Goal: Transaction & Acquisition: Purchase product/service

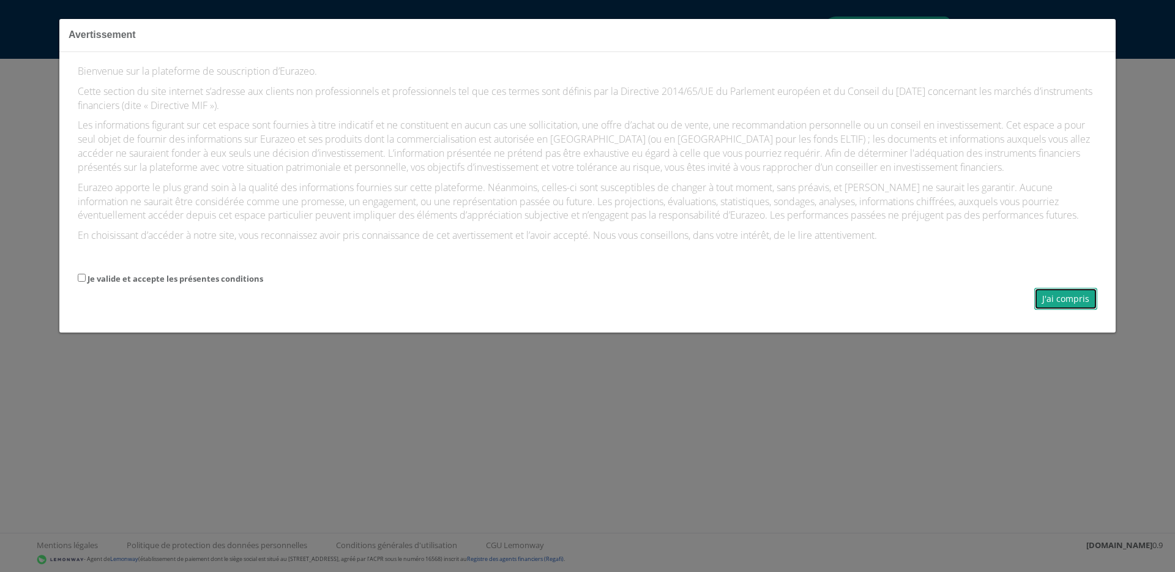
click at [1064, 308] on button "J'ai compris" at bounding box center [1065, 299] width 63 height 22
click at [247, 278] on label "Je valide et accepte les présentes conditions" at bounding box center [176, 279] width 176 height 12
click at [86, 278] on input "Je valide et accepte les présentes conditions" at bounding box center [82, 278] width 8 height 8
checkbox input "true"
click at [1057, 297] on button "J'ai compris" at bounding box center [1065, 299] width 63 height 22
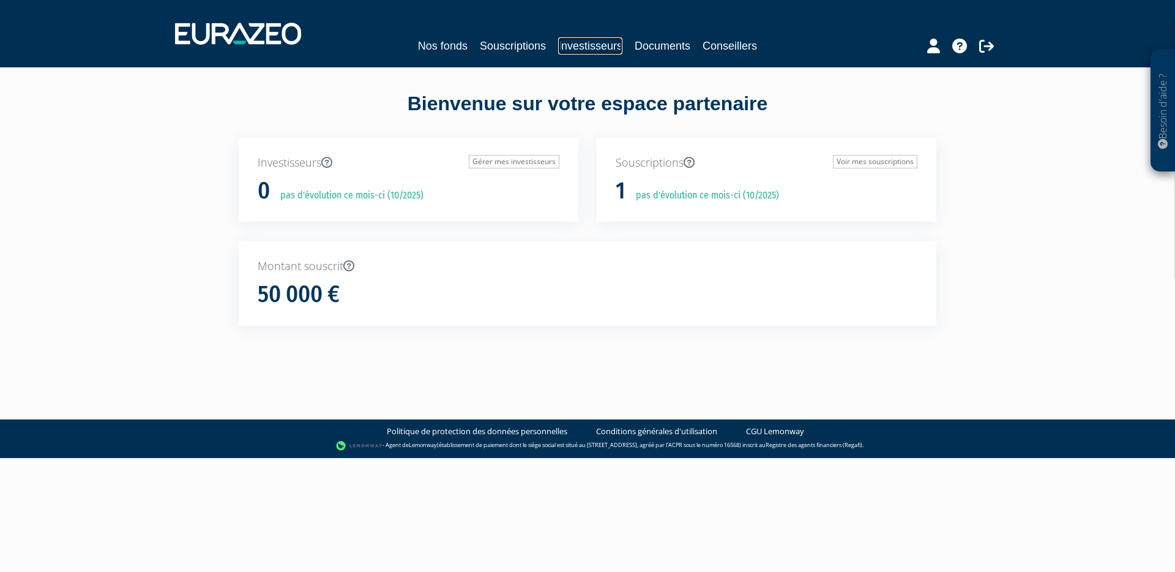
click at [599, 42] on link "Investisseurs" at bounding box center [590, 45] width 64 height 17
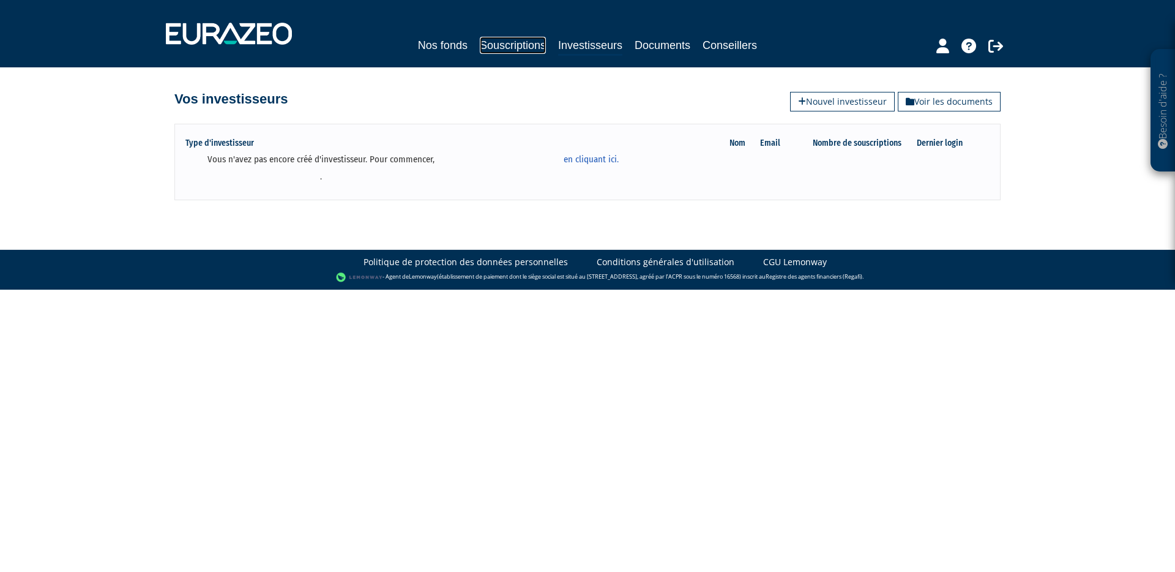
click at [530, 45] on link "Souscriptions" at bounding box center [513, 45] width 66 height 17
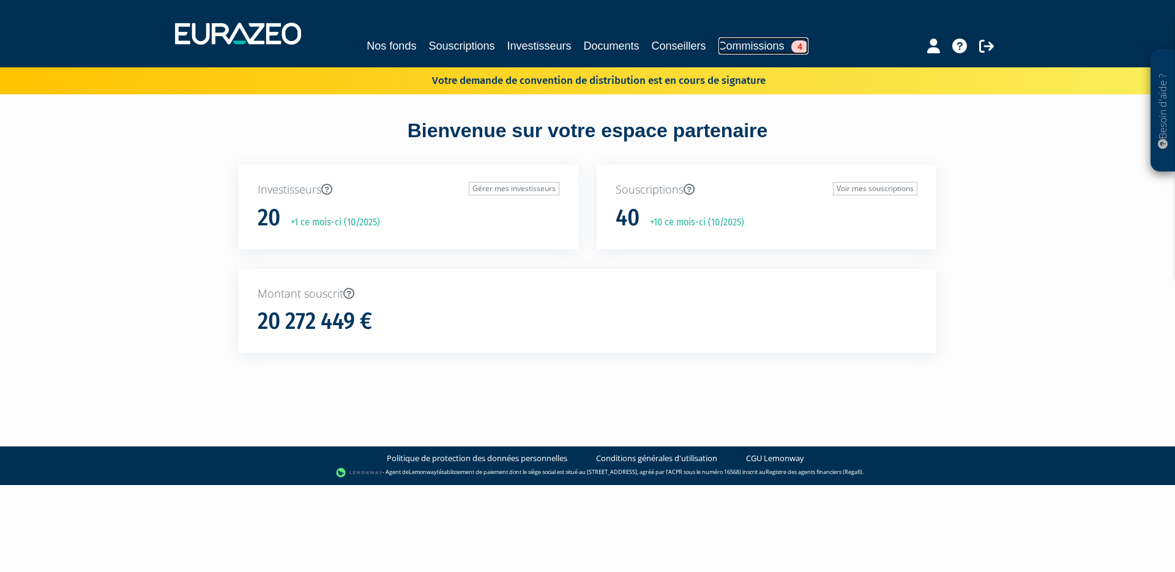
click at [739, 42] on link "Commissions 4" at bounding box center [764, 45] width 90 height 17
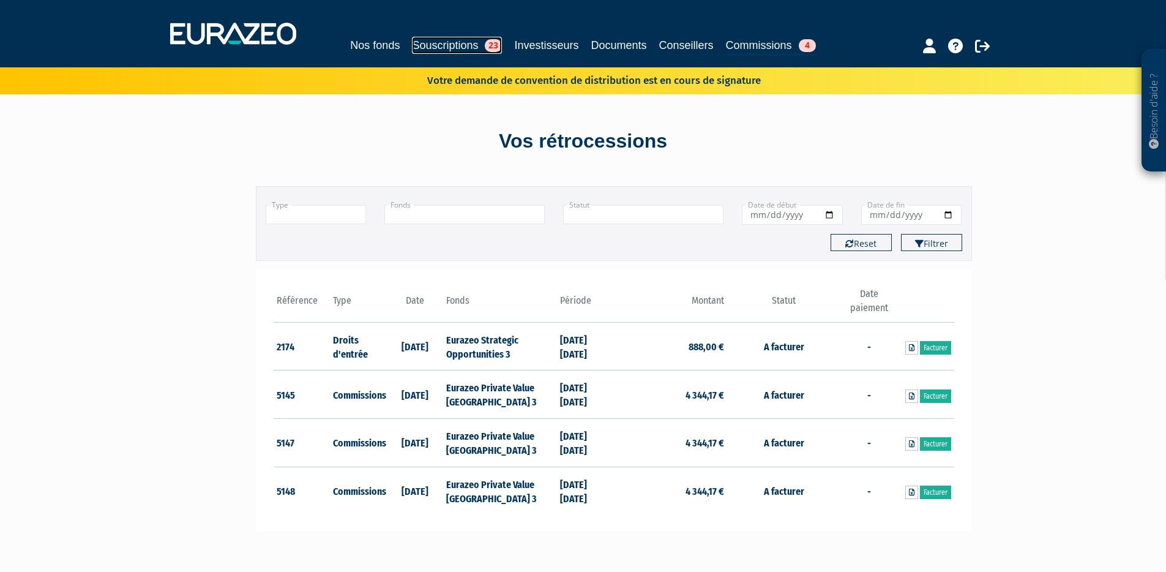
click at [435, 45] on link "Souscriptions 23" at bounding box center [457, 45] width 90 height 17
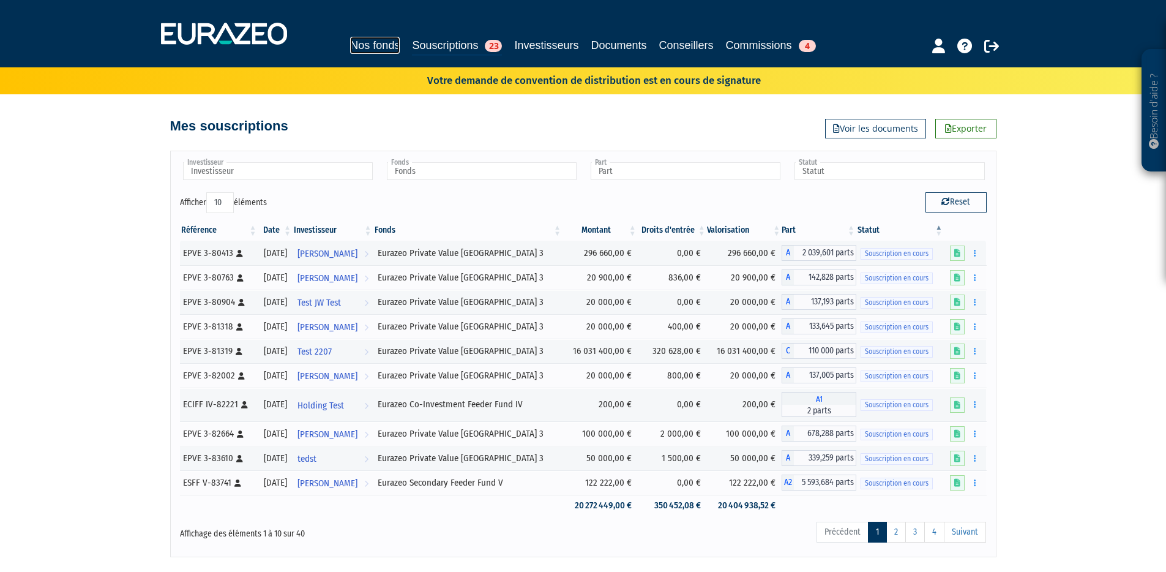
click at [383, 42] on link "Nos fonds" at bounding box center [375, 45] width 50 height 17
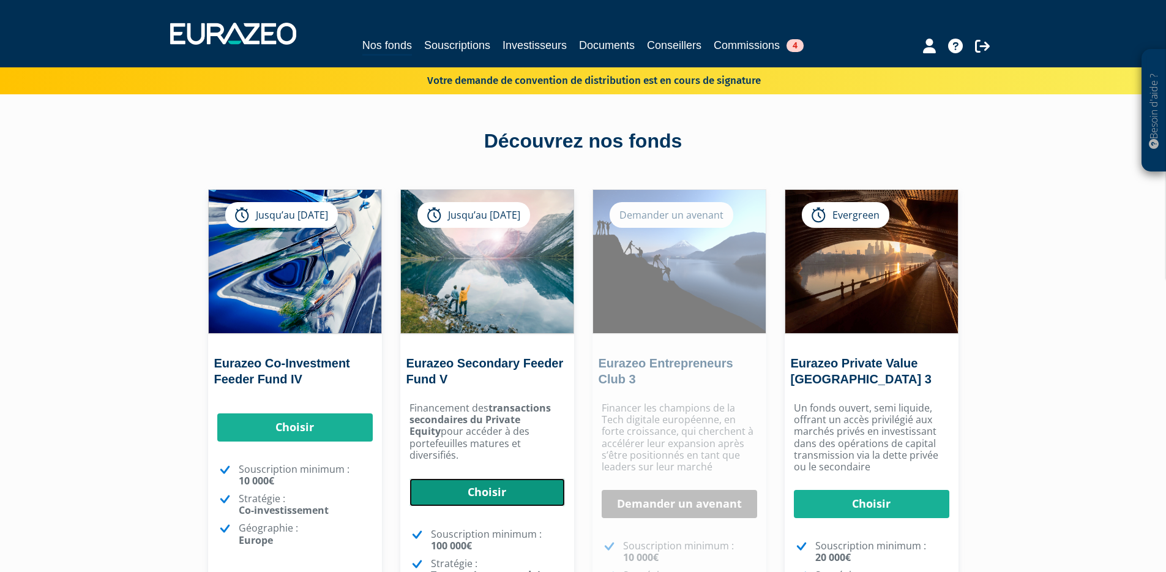
click at [479, 483] on link "Choisir" at bounding box center [487, 492] width 155 height 28
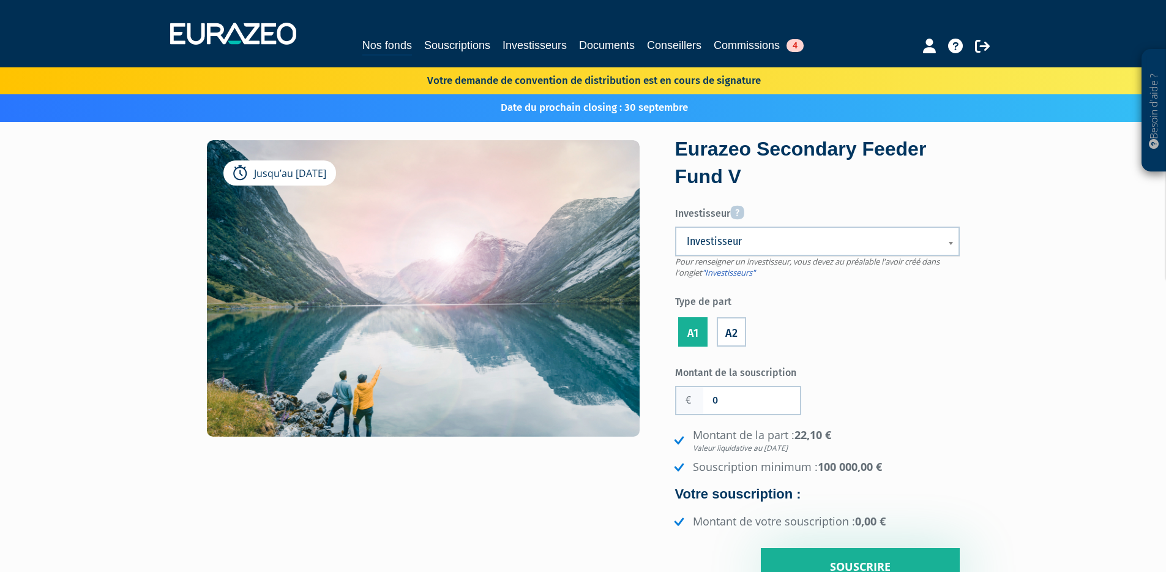
click at [796, 242] on span "Investisseur" at bounding box center [809, 241] width 245 height 15
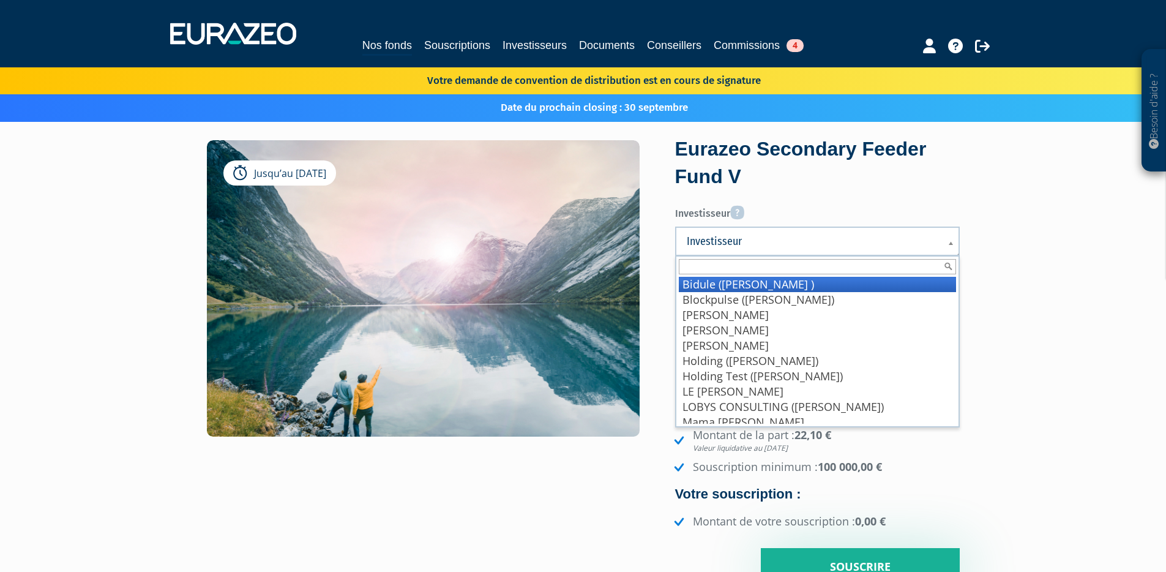
click at [798, 280] on li "Bidule (Wadouachi Ines )" at bounding box center [817, 284] width 277 height 15
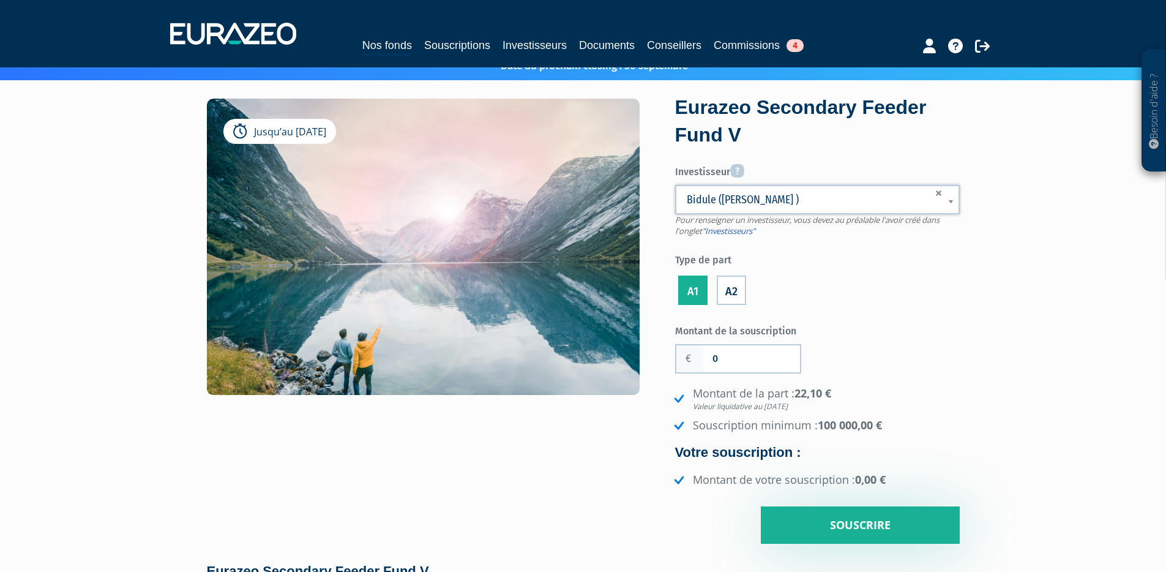
scroll to position [38, 0]
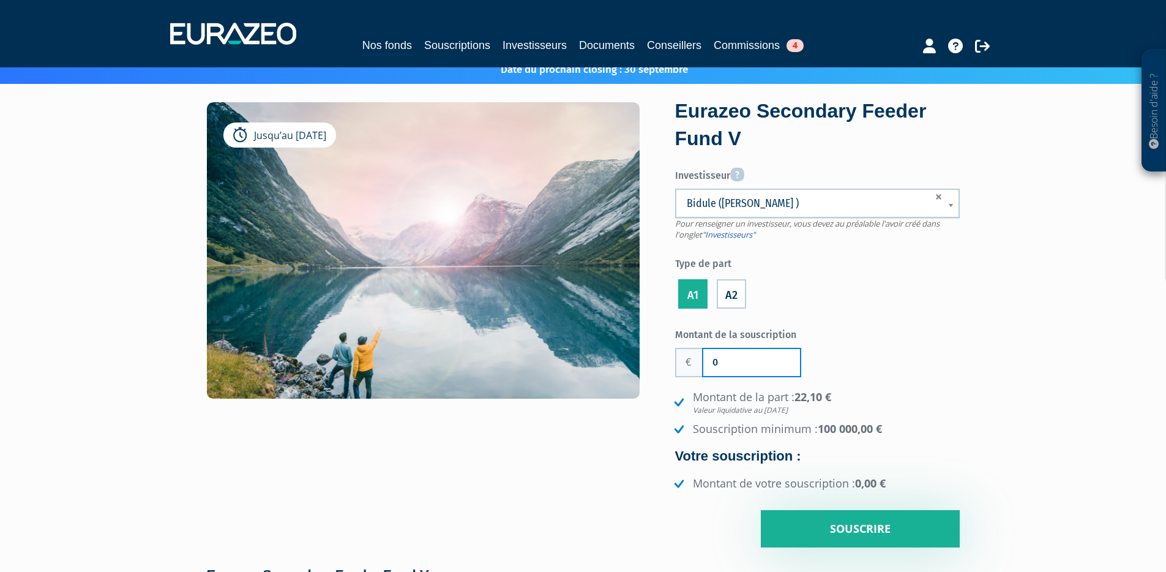
click at [761, 362] on input "0" at bounding box center [751, 362] width 97 height 27
type input "100 000"
click at [922, 383] on div "Montant de la souscription 100 000 Nombre de parts 0 Droits d'entrée 0 22,10 €" at bounding box center [817, 436] width 285 height 224
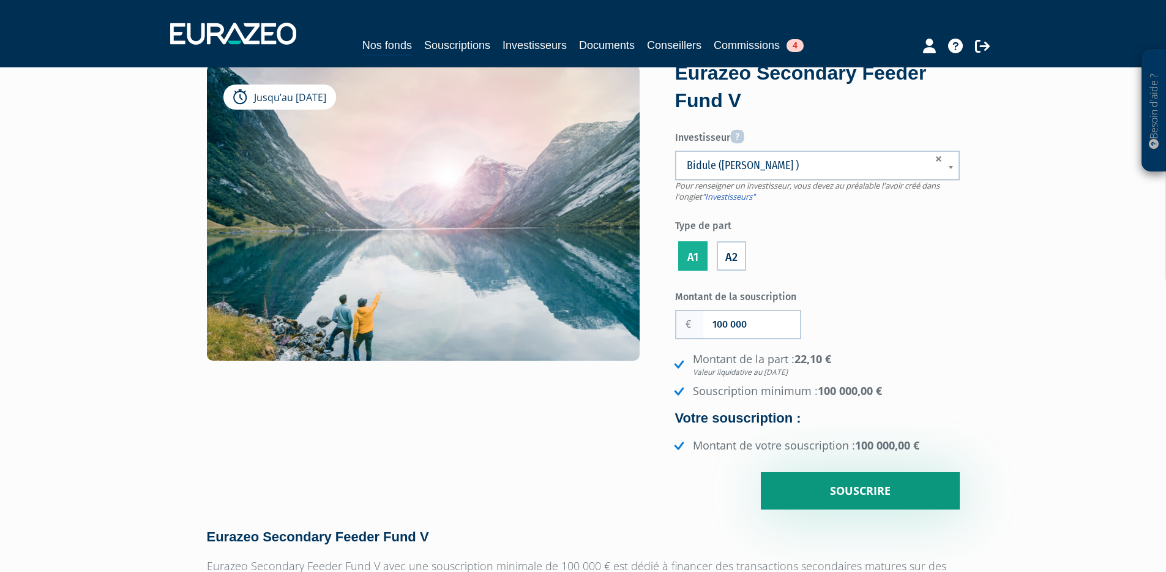
scroll to position [77, 0]
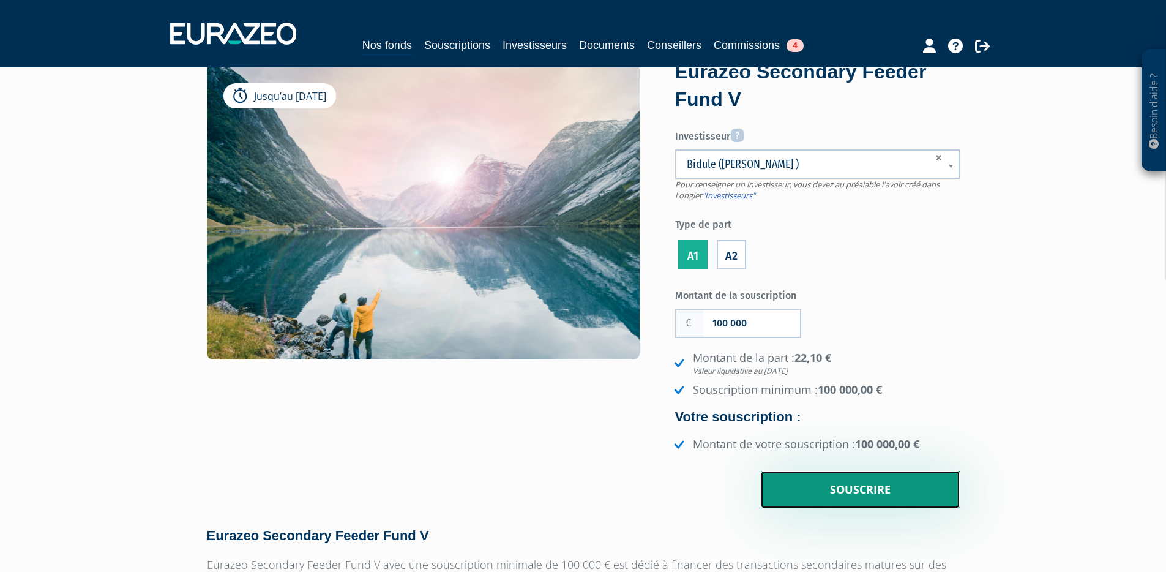
click at [847, 489] on input "Souscrire" at bounding box center [860, 490] width 199 height 38
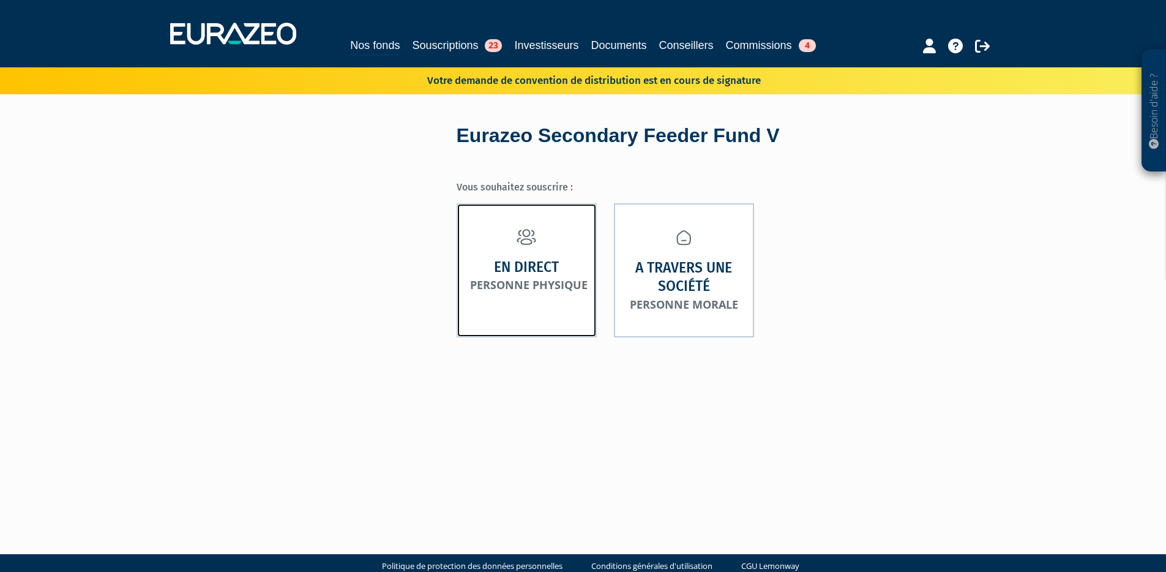
click at [545, 262] on strong "En direct" at bounding box center [526, 267] width 65 height 19
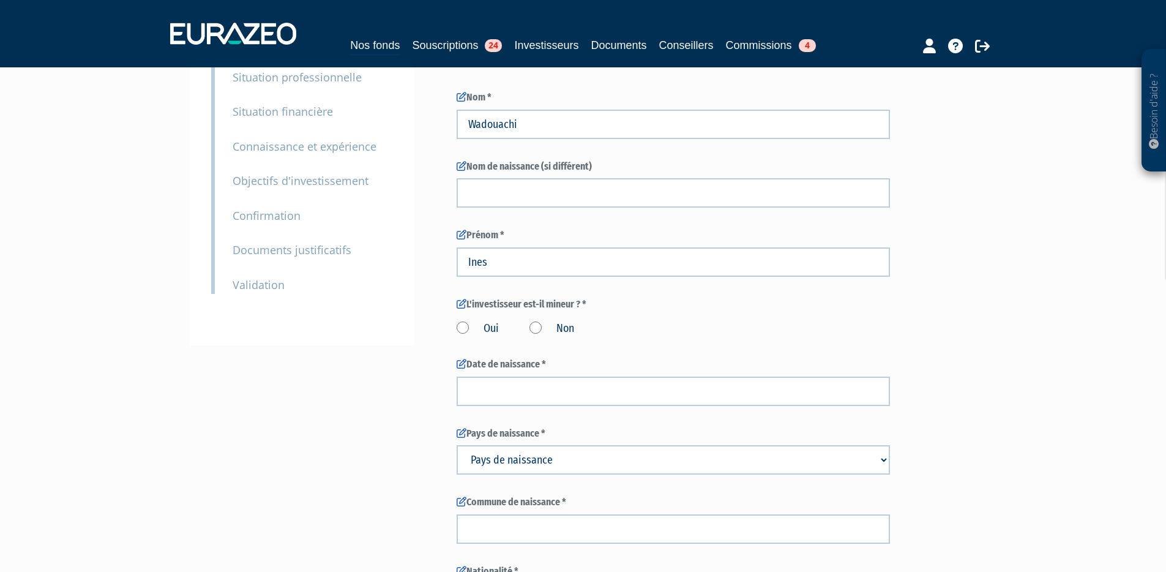
scroll to position [228, 0]
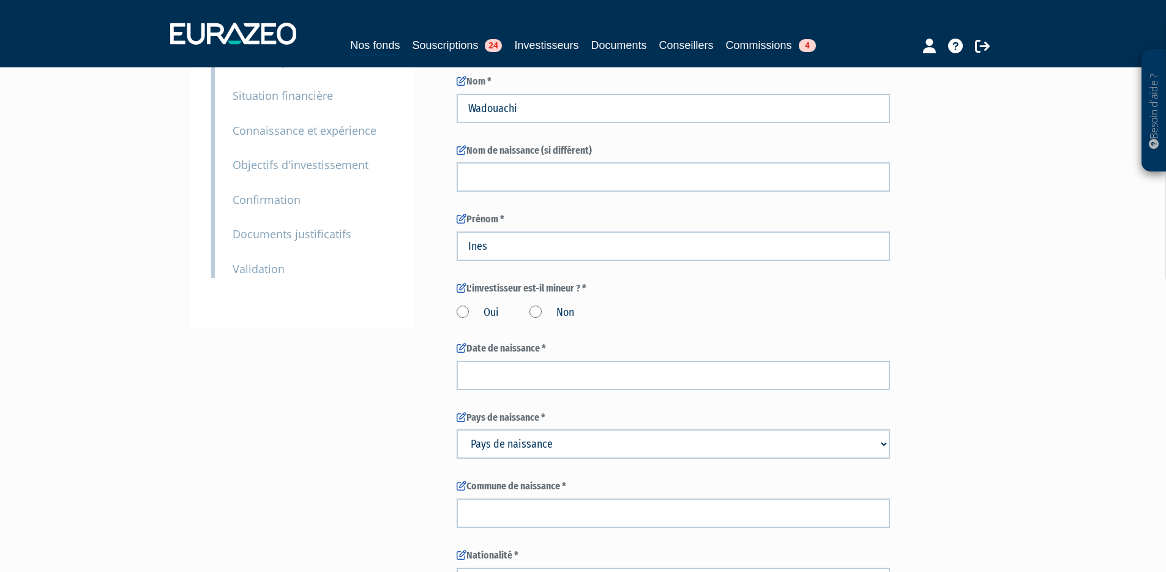
click at [463, 315] on label "Oui" at bounding box center [478, 313] width 42 height 16
click at [0, 0] on input "Oui" at bounding box center [0, 0] width 0 height 0
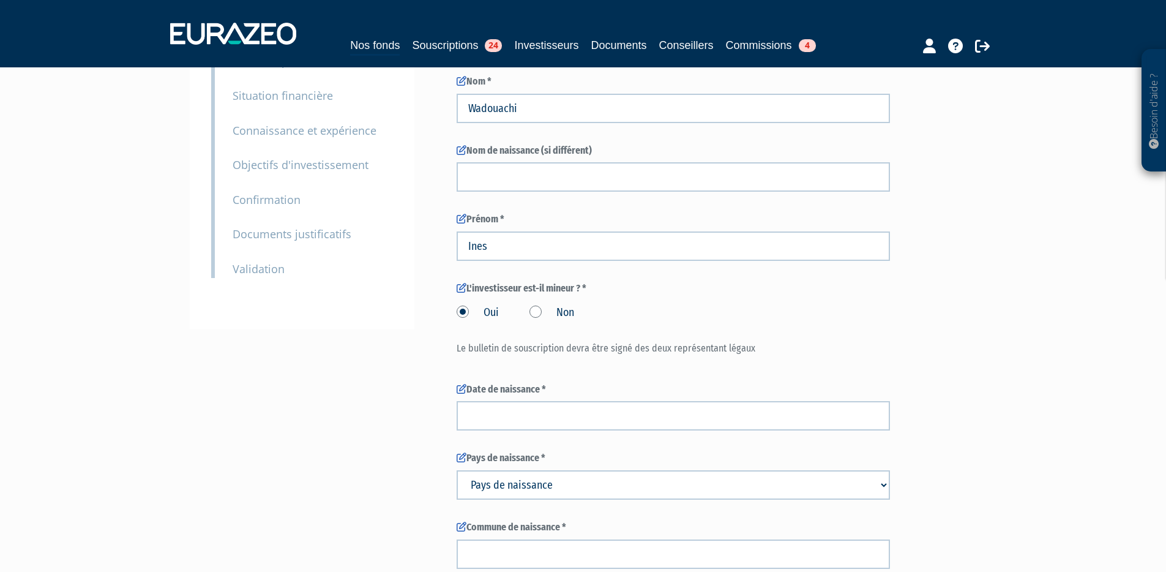
click at [461, 315] on label "Oui" at bounding box center [478, 313] width 42 height 16
click at [0, 0] on input "Oui" at bounding box center [0, 0] width 0 height 0
click at [534, 310] on label "Non" at bounding box center [551, 313] width 45 height 16
click at [0, 0] on input "Non" at bounding box center [0, 0] width 0 height 0
select select
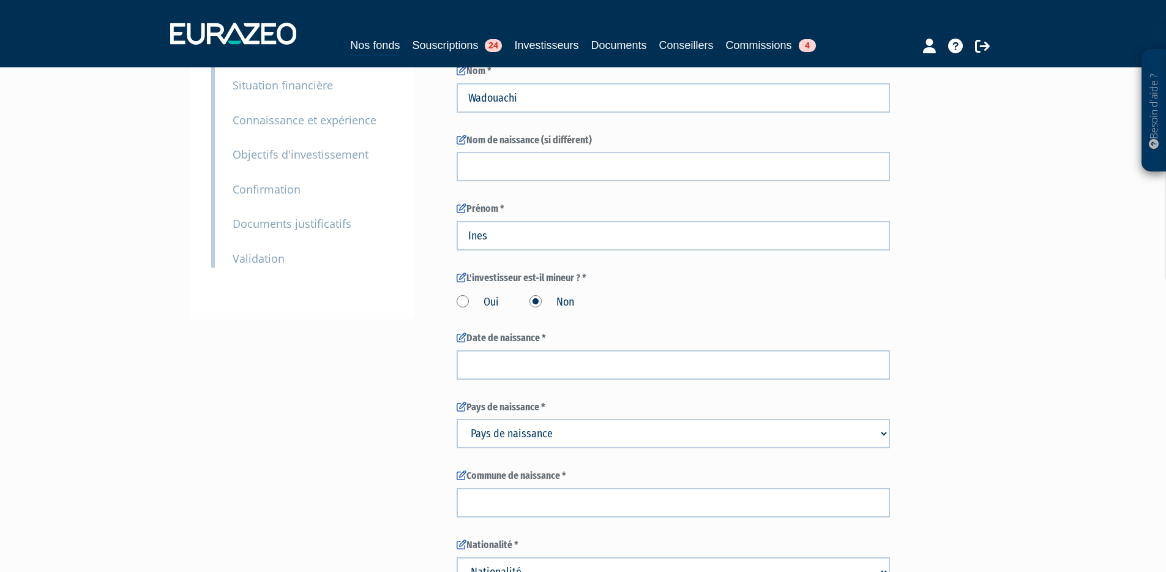
click at [466, 301] on label "Oui" at bounding box center [478, 302] width 42 height 16
click at [0, 0] on input "Oui" at bounding box center [0, 0] width 0 height 0
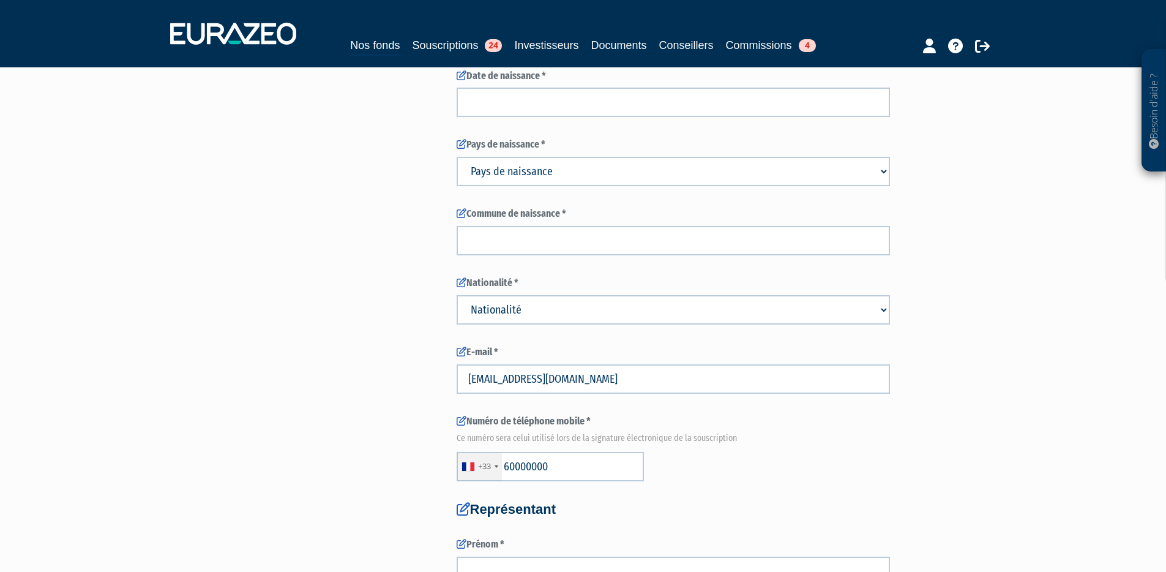
scroll to position [384, 0]
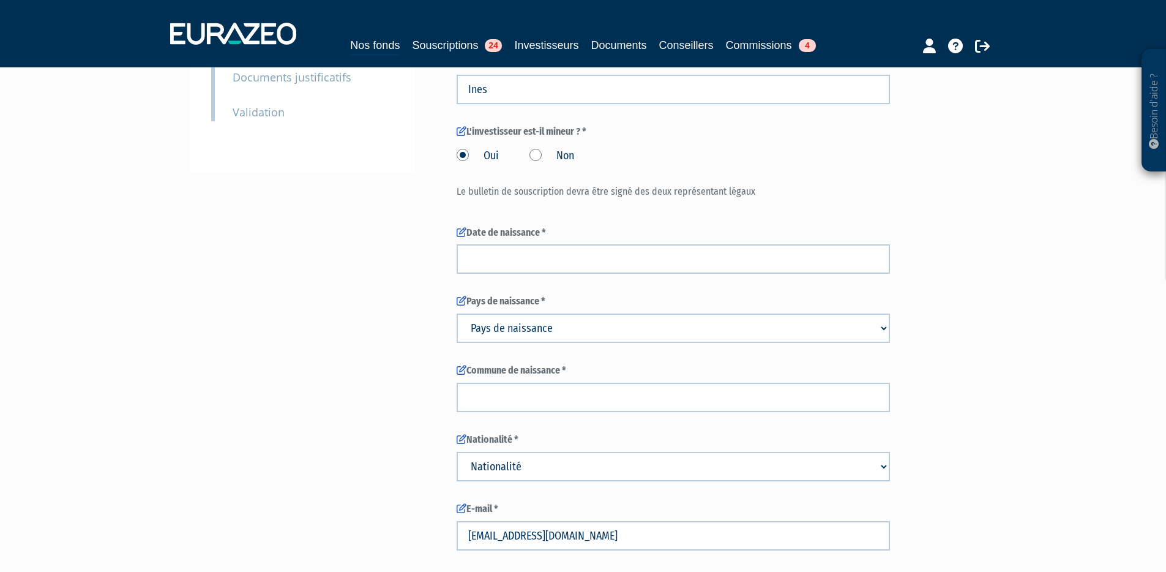
click at [538, 158] on label "Non" at bounding box center [551, 156] width 45 height 16
click at [0, 0] on input "Non" at bounding box center [0, 0] width 0 height 0
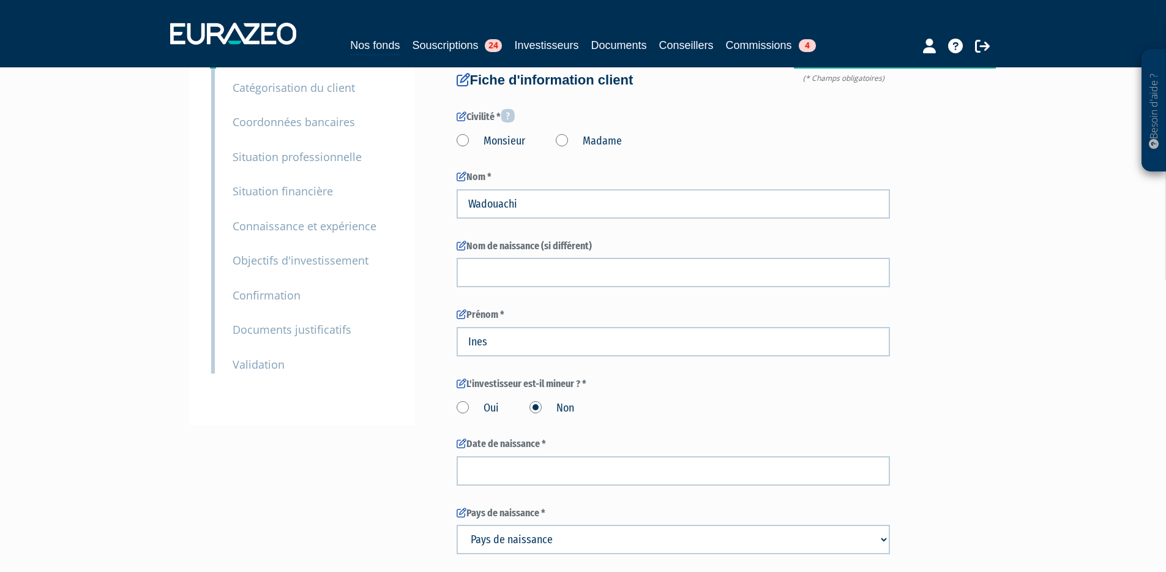
scroll to position [148, 0]
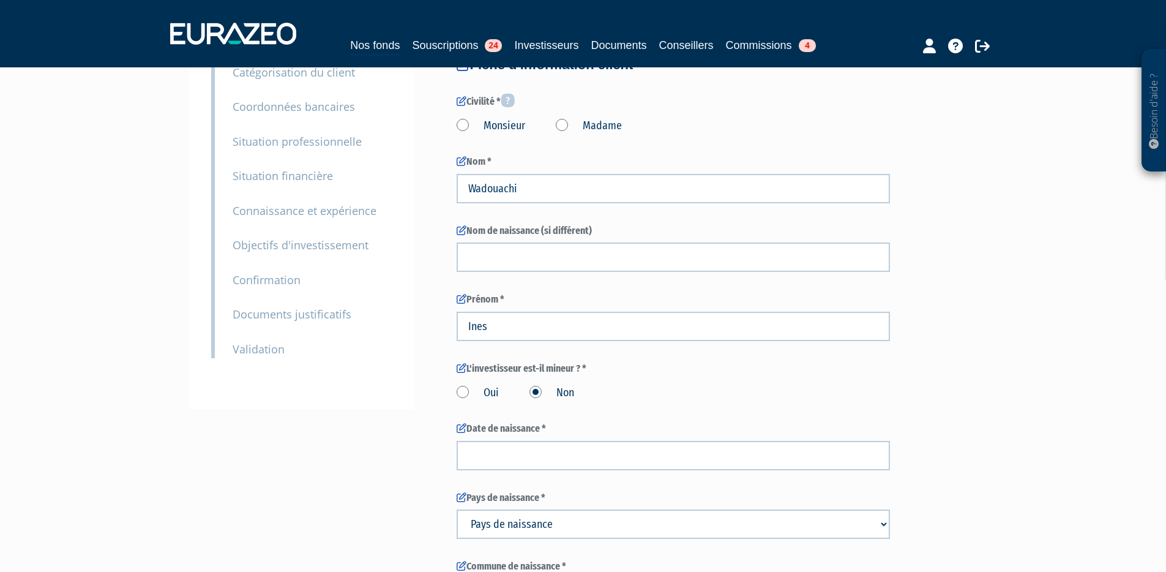
click at [464, 389] on label "Oui" at bounding box center [478, 393] width 42 height 16
click at [0, 0] on input "Oui" at bounding box center [0, 0] width 0 height 0
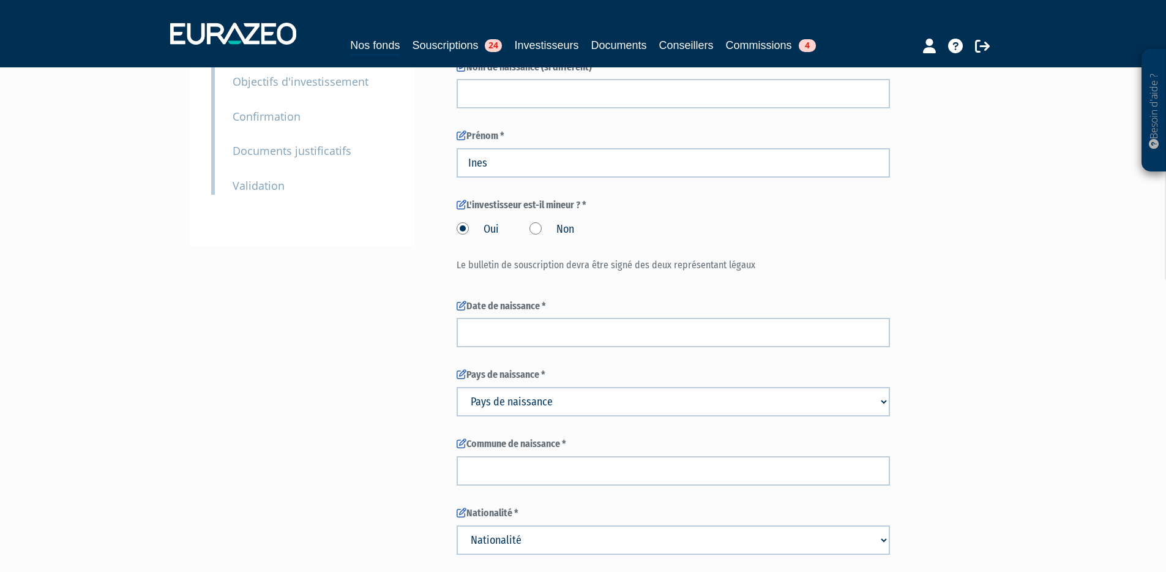
scroll to position [310, 0]
click at [537, 229] on label "Non" at bounding box center [551, 230] width 45 height 16
click at [0, 0] on input "Non" at bounding box center [0, 0] width 0 height 0
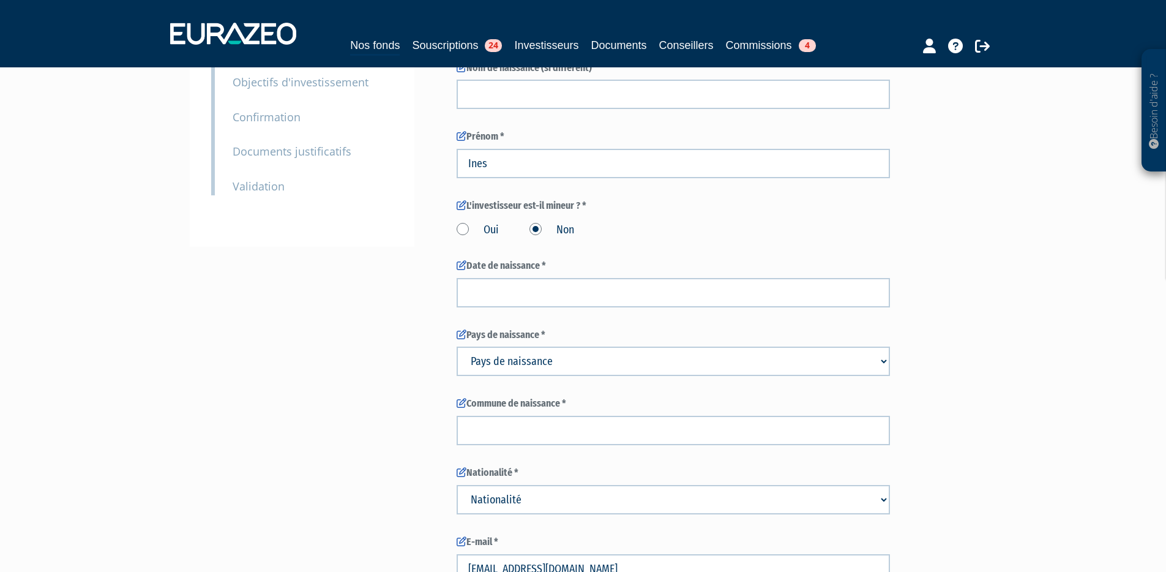
click at [462, 224] on label "Oui" at bounding box center [478, 230] width 42 height 16
click at [0, 0] on input "Oui" at bounding box center [0, 0] width 0 height 0
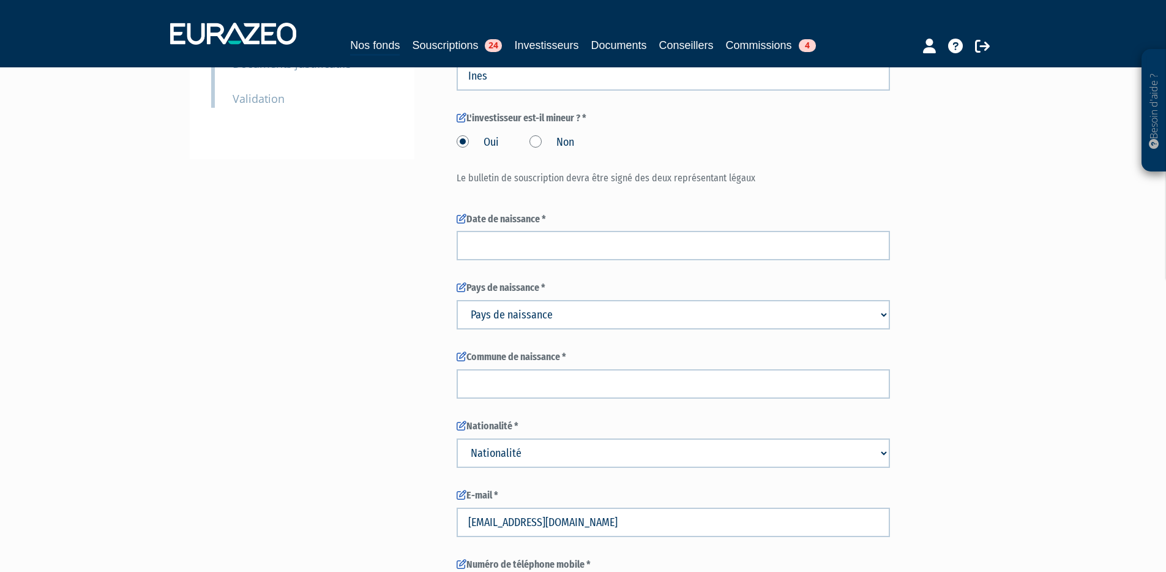
scroll to position [397, 0]
click at [535, 144] on label "Non" at bounding box center [551, 144] width 45 height 16
click at [0, 0] on input "Non" at bounding box center [0, 0] width 0 height 0
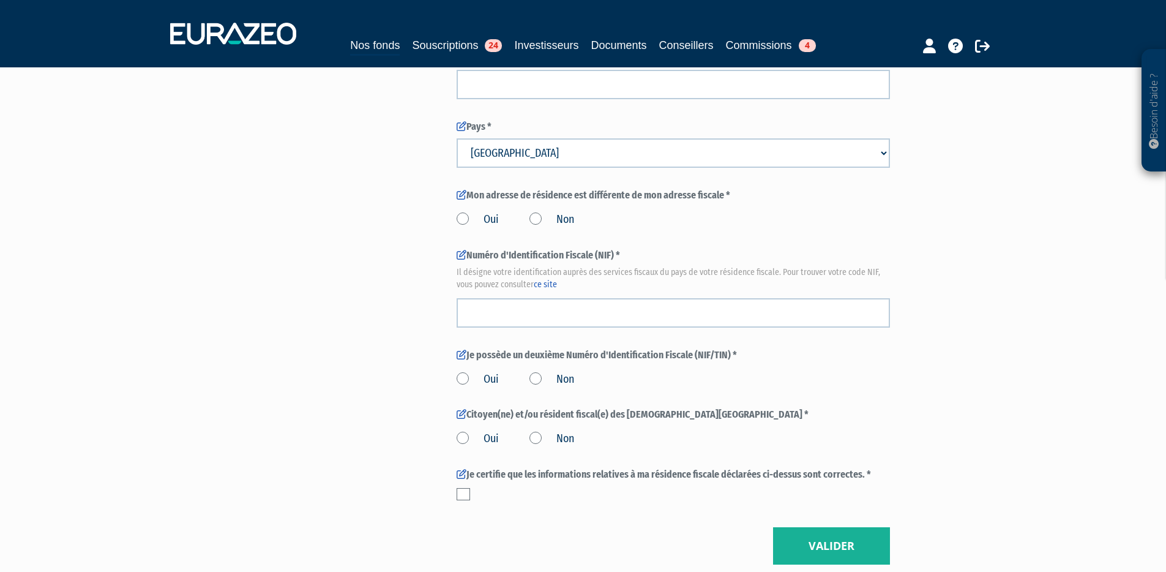
scroll to position [1224, 0]
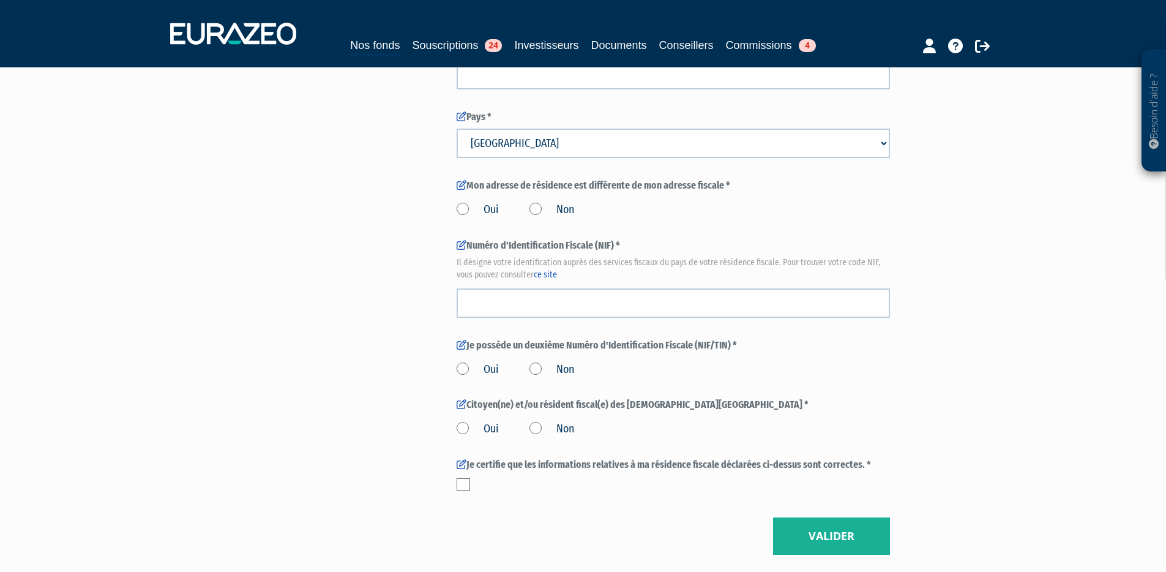
click at [461, 425] on label "Oui" at bounding box center [478, 429] width 42 height 16
click at [0, 0] on input "Oui" at bounding box center [0, 0] width 0 height 0
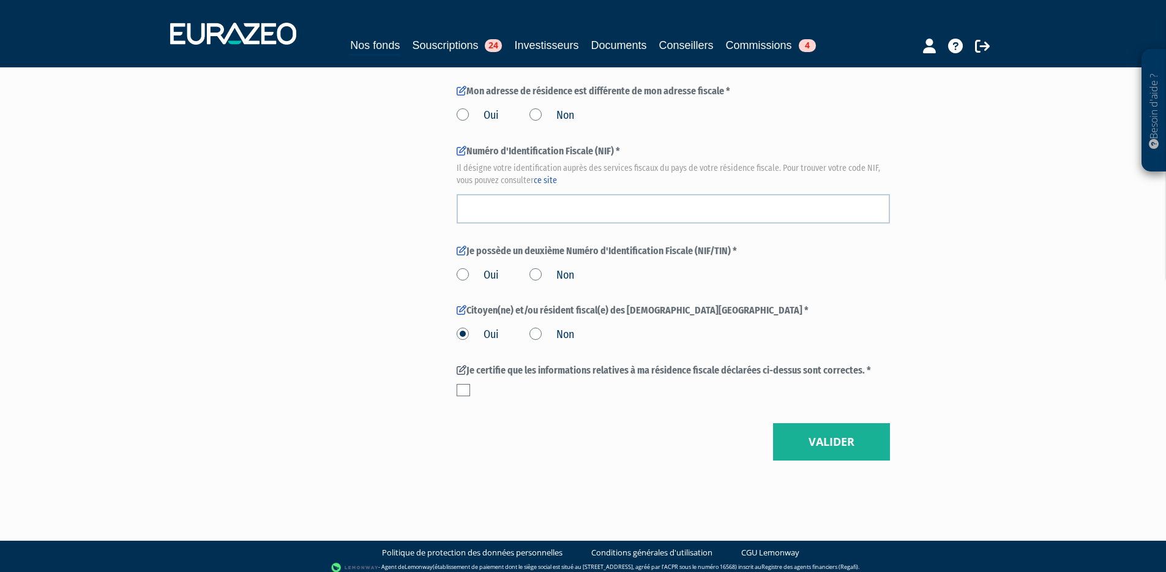
scroll to position [1318, 0]
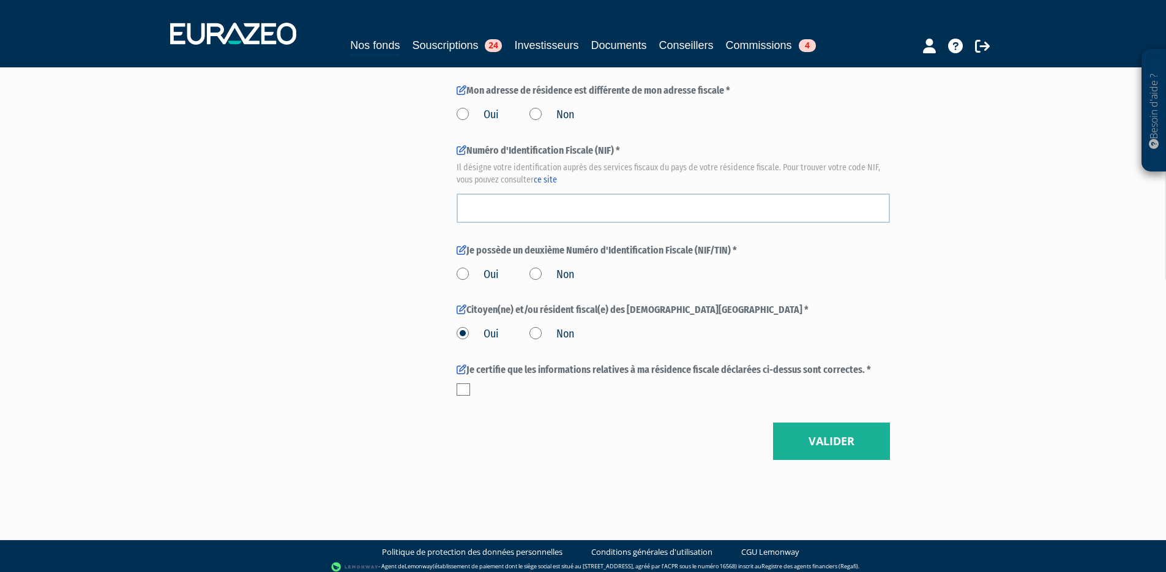
click at [541, 331] on label "Non" at bounding box center [551, 334] width 45 height 16
click at [0, 0] on input "Non" at bounding box center [0, 0] width 0 height 0
click at [461, 269] on label "Oui" at bounding box center [478, 275] width 42 height 16
click at [0, 0] on input "Oui" at bounding box center [0, 0] width 0 height 0
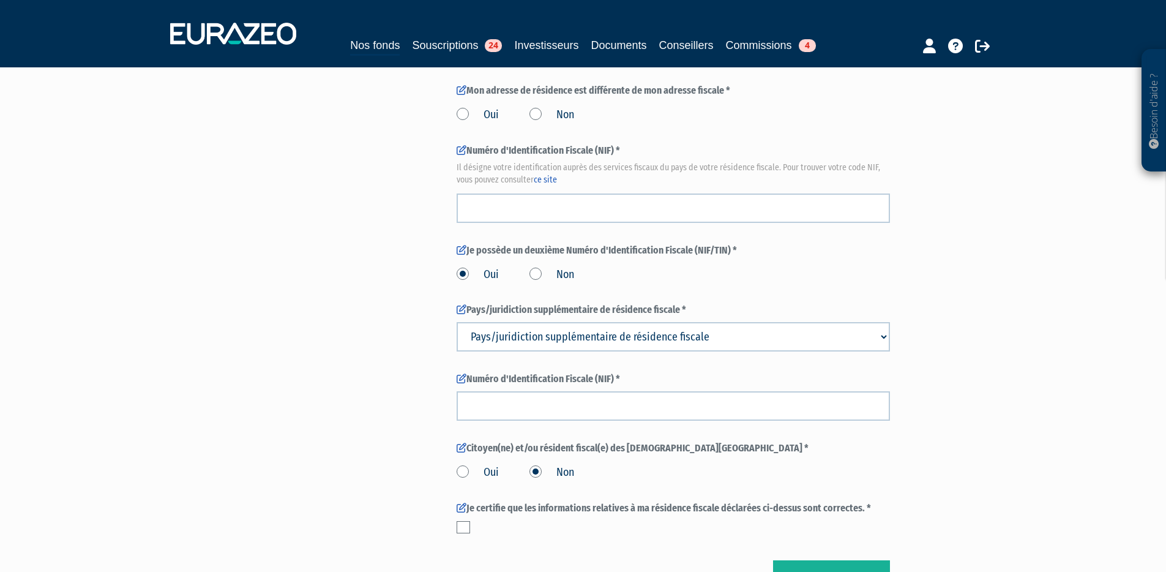
click at [566, 335] on select "Pays/juridiction supplémentaire de résidence fiscale Afghanistan Afrique du Sud…" at bounding box center [673, 336] width 433 height 29
click at [533, 270] on label "Non" at bounding box center [551, 275] width 45 height 16
click at [0, 0] on input "Non" at bounding box center [0, 0] width 0 height 0
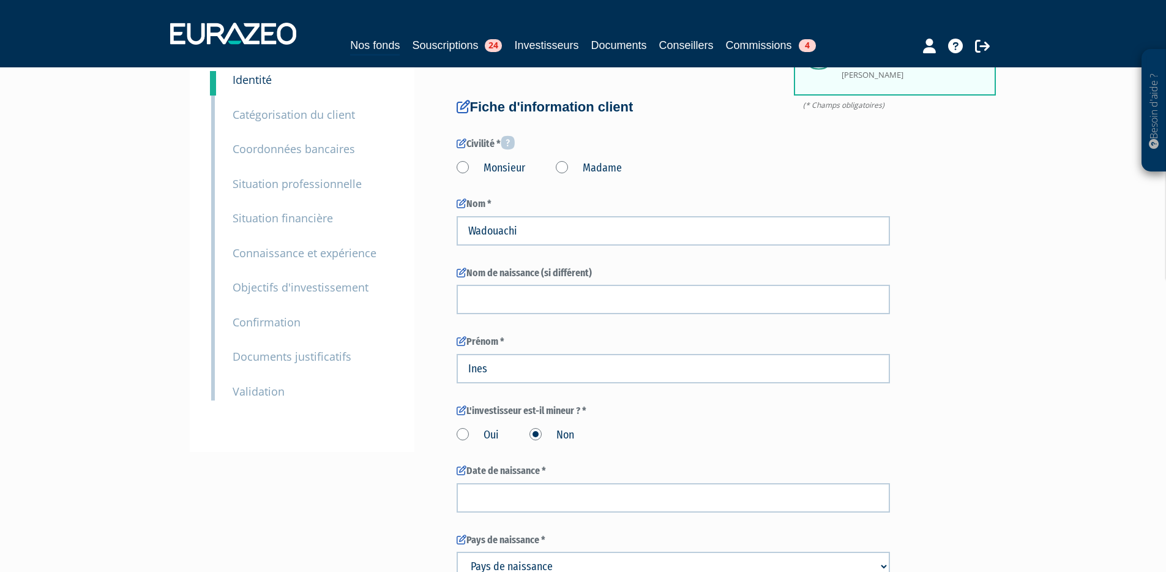
scroll to position [0, 0]
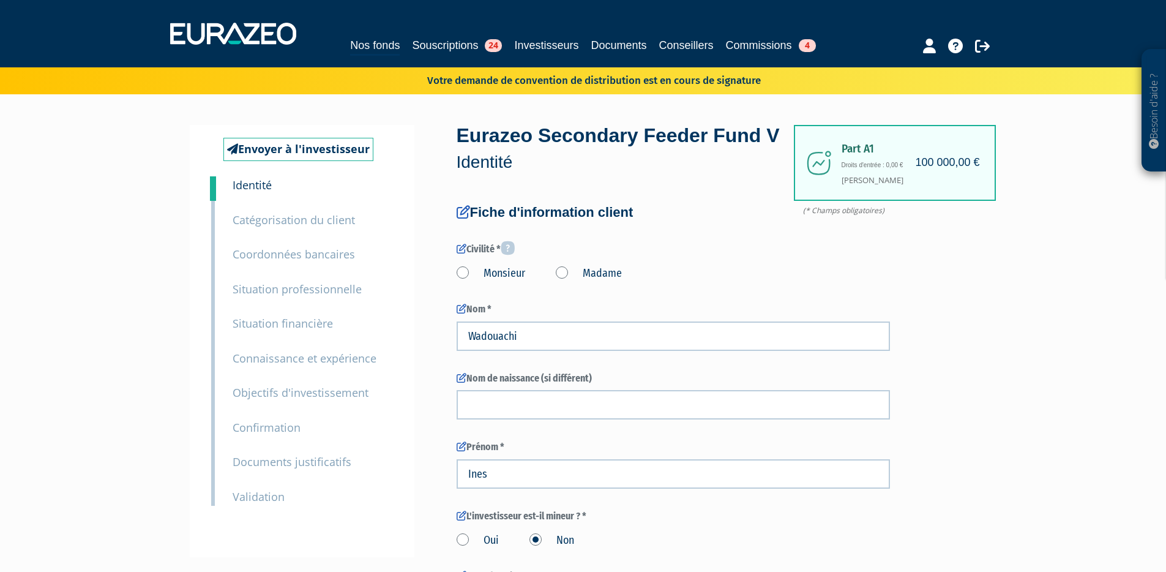
click at [315, 213] on small "Catégorisation du client" at bounding box center [294, 219] width 122 height 15
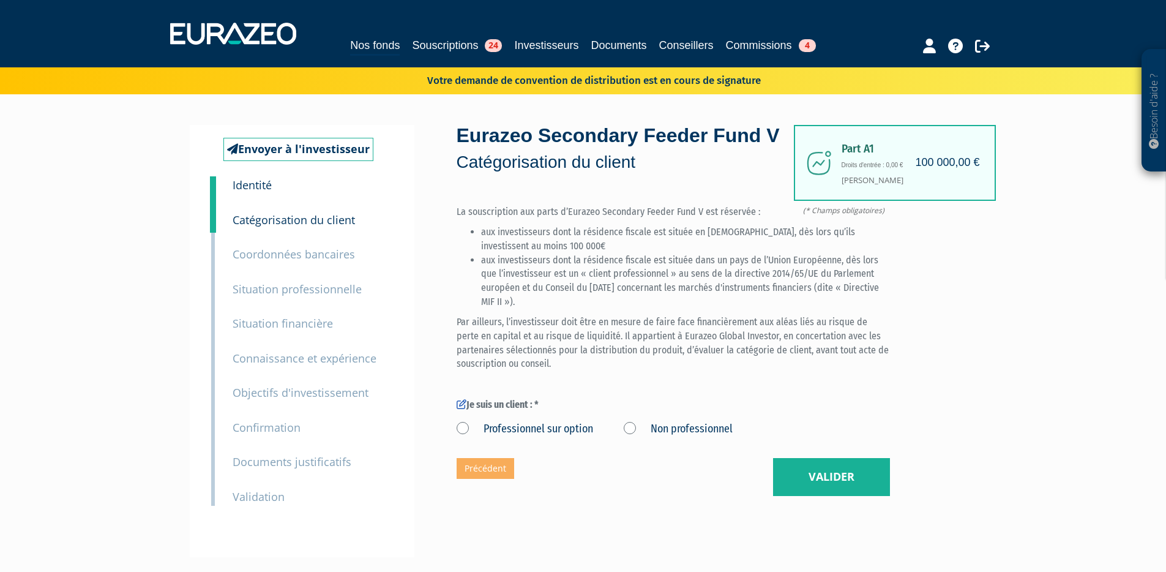
click at [337, 248] on small "Coordonnées bancaires" at bounding box center [294, 254] width 122 height 15
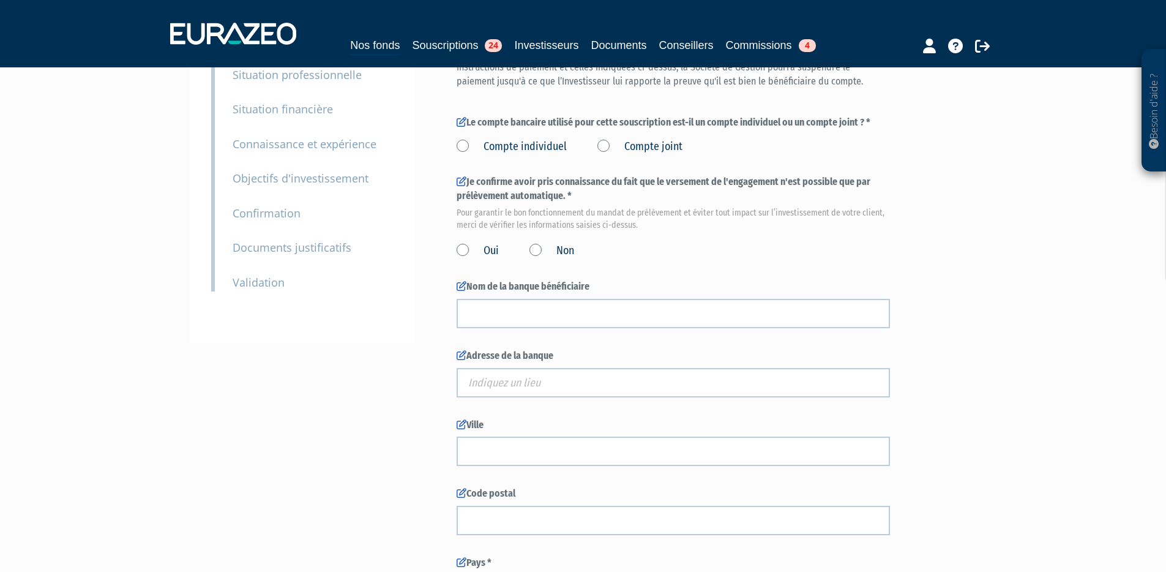
scroll to position [237, 0]
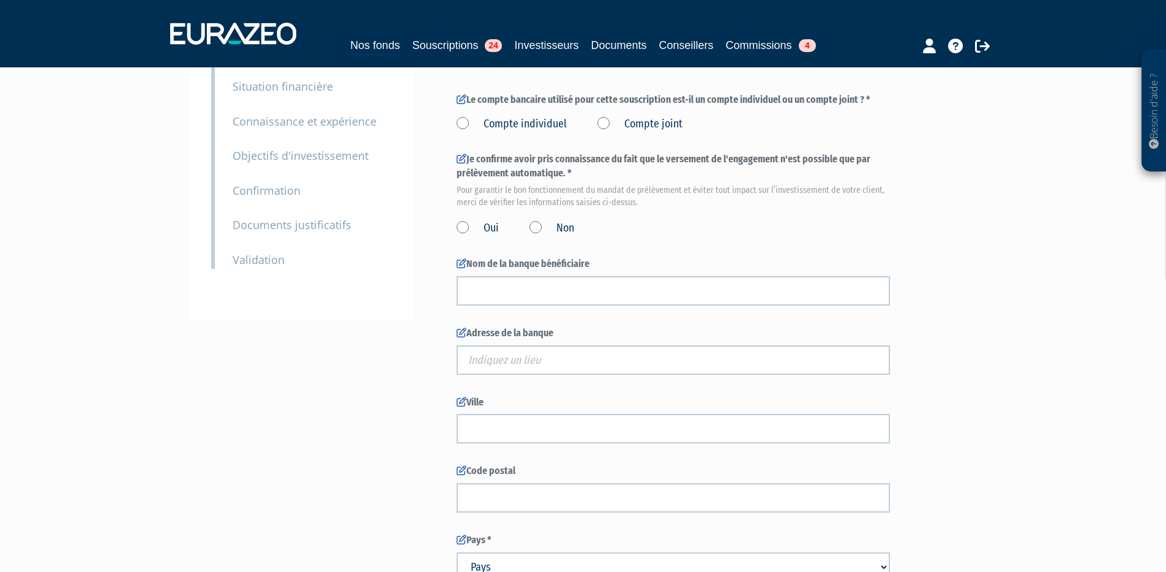
click at [604, 121] on label "Compte joint" at bounding box center [639, 124] width 85 height 16
click at [0, 0] on joint "Compte joint" at bounding box center [0, 0] width 0 height 0
click at [604, 121] on label "Compte joint" at bounding box center [639, 124] width 85 height 16
click at [0, 0] on joint "Compte joint" at bounding box center [0, 0] width 0 height 0
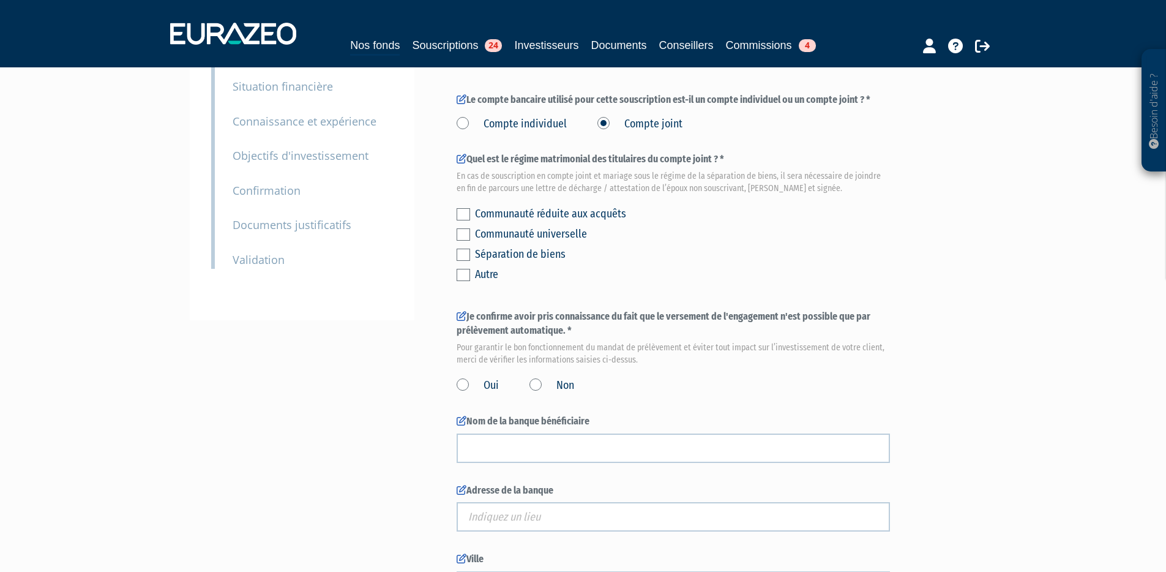
click at [465, 218] on label at bounding box center [463, 214] width 13 height 12
click at [0, 0] on input "checkbox" at bounding box center [0, 0] width 0 height 0
click at [465, 234] on label at bounding box center [463, 234] width 13 height 12
click at [0, 0] on input "checkbox" at bounding box center [0, 0] width 0 height 0
click at [465, 240] on label at bounding box center [463, 234] width 13 height 12
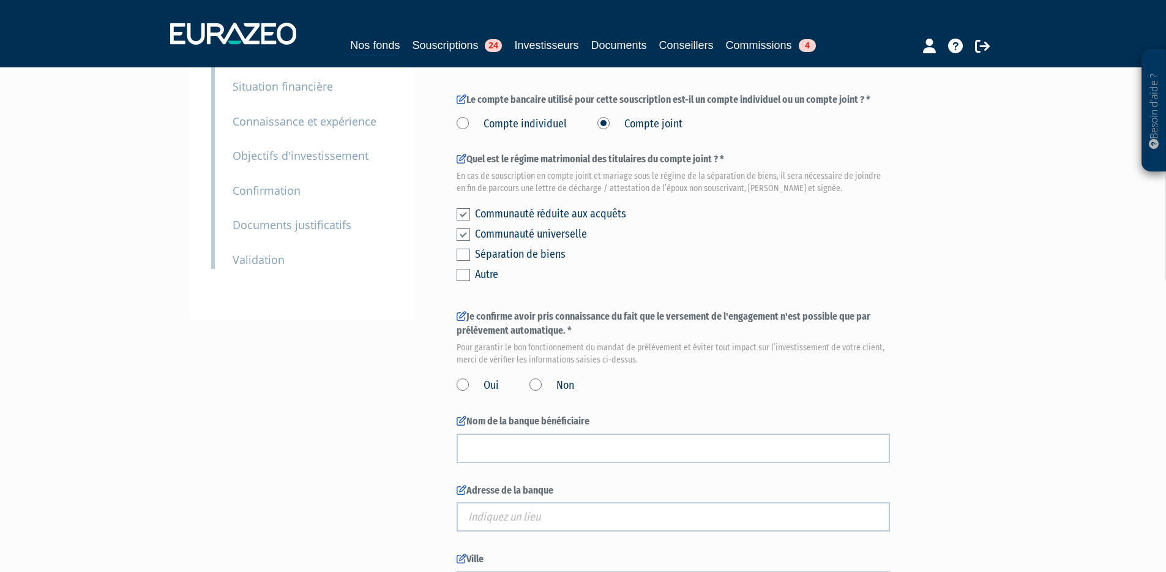
click at [0, 0] on input "checkbox" at bounding box center [0, 0] width 0 height 0
click at [465, 256] on label at bounding box center [463, 255] width 13 height 12
click at [0, 0] on input "checkbox" at bounding box center [0, 0] width 0 height 0
click at [463, 228] on label at bounding box center [463, 234] width 13 height 12
click at [0, 0] on input "checkbox" at bounding box center [0, 0] width 0 height 0
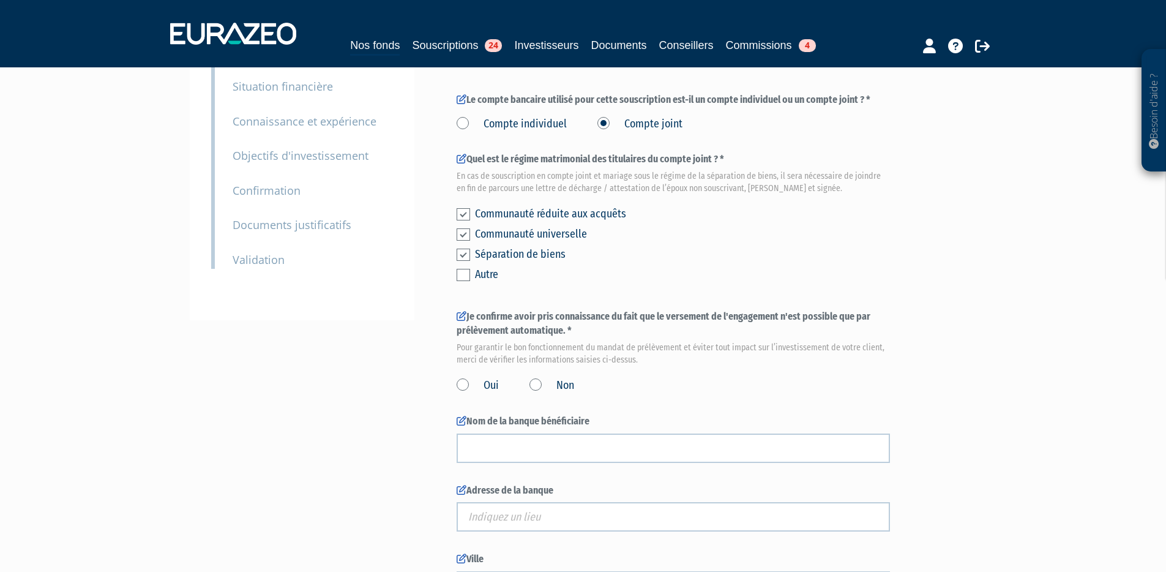
click at [462, 274] on label at bounding box center [463, 275] width 13 height 12
click at [0, 0] on input "checkbox" at bounding box center [0, 0] width 0 height 0
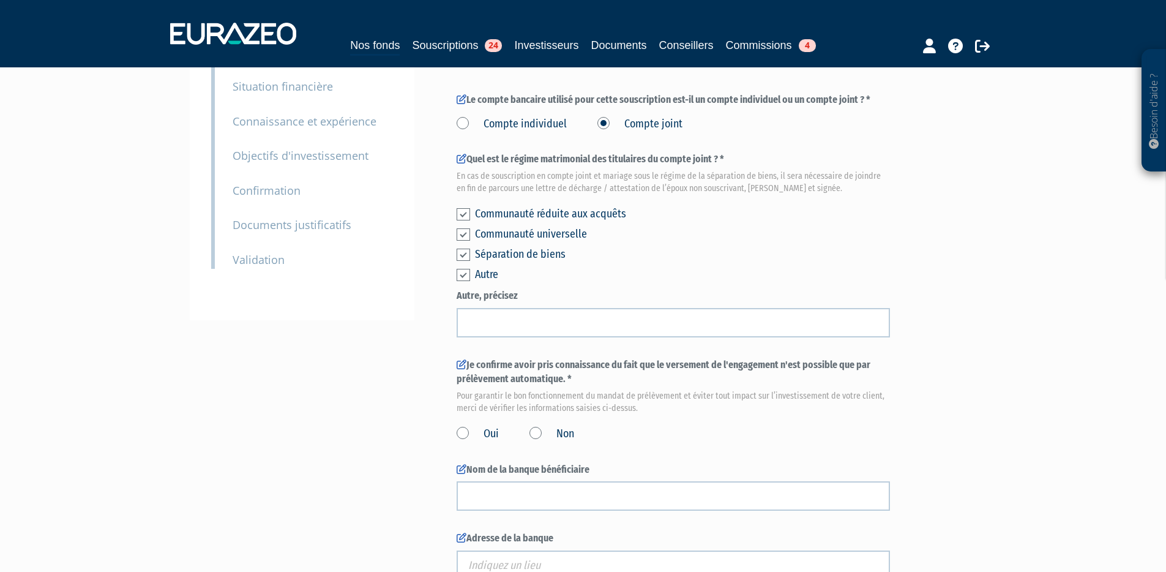
click at [463, 274] on label at bounding box center [463, 275] width 13 height 12
click at [0, 0] on input "checkbox" at bounding box center [0, 0] width 0 height 0
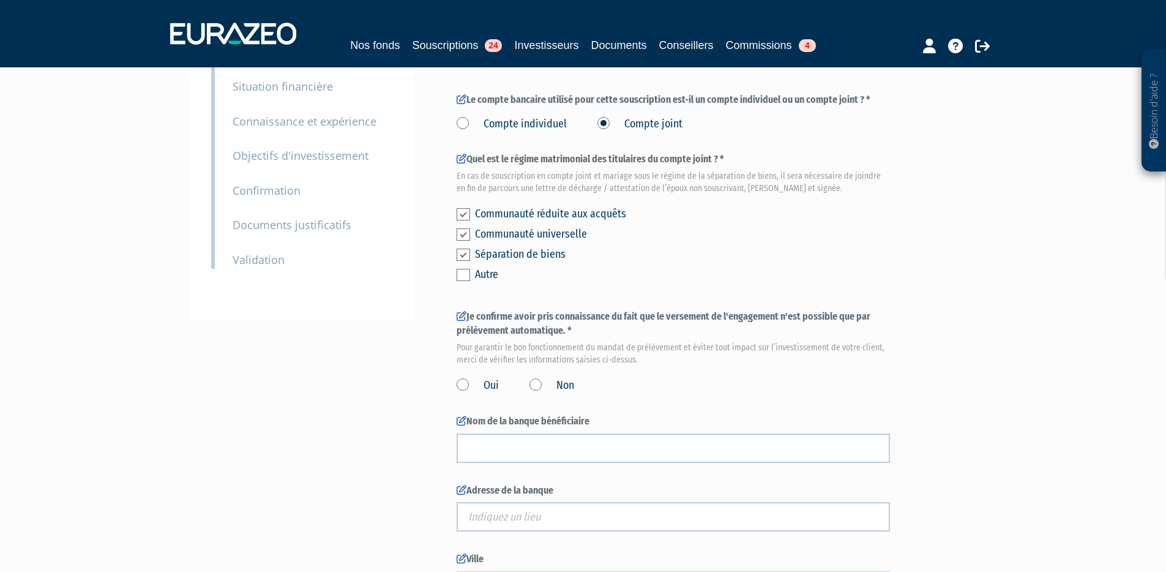
click at [465, 260] on label at bounding box center [463, 255] width 13 height 12
click at [0, 0] on input "checkbox" at bounding box center [0, 0] width 0 height 0
click at [463, 234] on label at bounding box center [463, 234] width 13 height 12
click at [0, 0] on input "checkbox" at bounding box center [0, 0] width 0 height 0
click at [463, 207] on div "Communauté réduite aux acquêts Communauté universelle Séparation de biens Autre" at bounding box center [673, 242] width 433 height 81
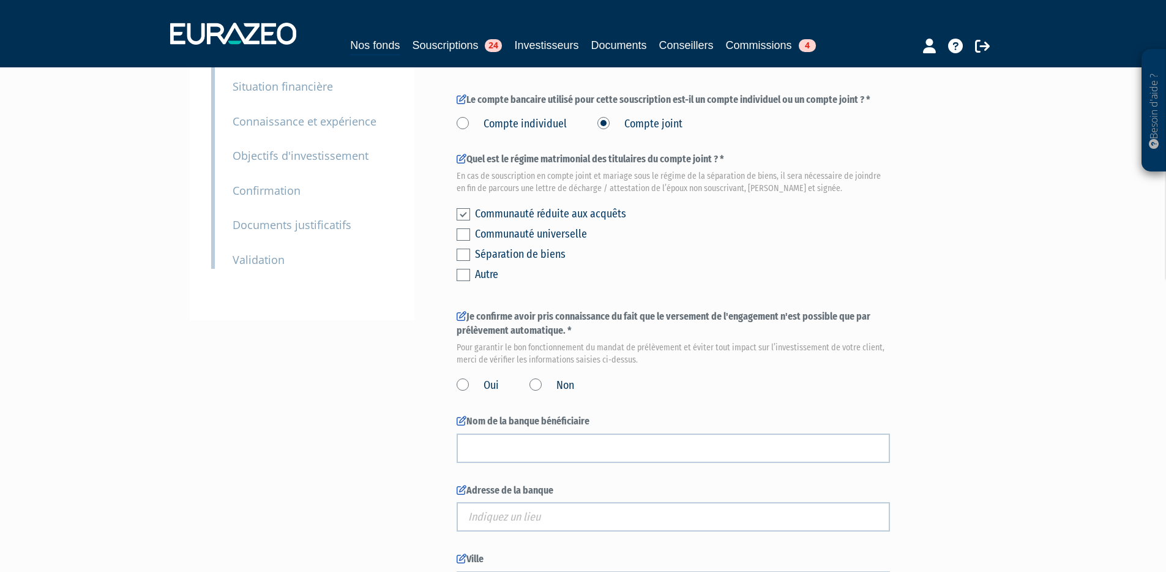
click at [464, 211] on label at bounding box center [463, 214] width 13 height 12
click at [0, 0] on input "checkbox" at bounding box center [0, 0] width 0 height 0
click at [719, 226] on div "Communauté universelle" at bounding box center [682, 233] width 415 height 17
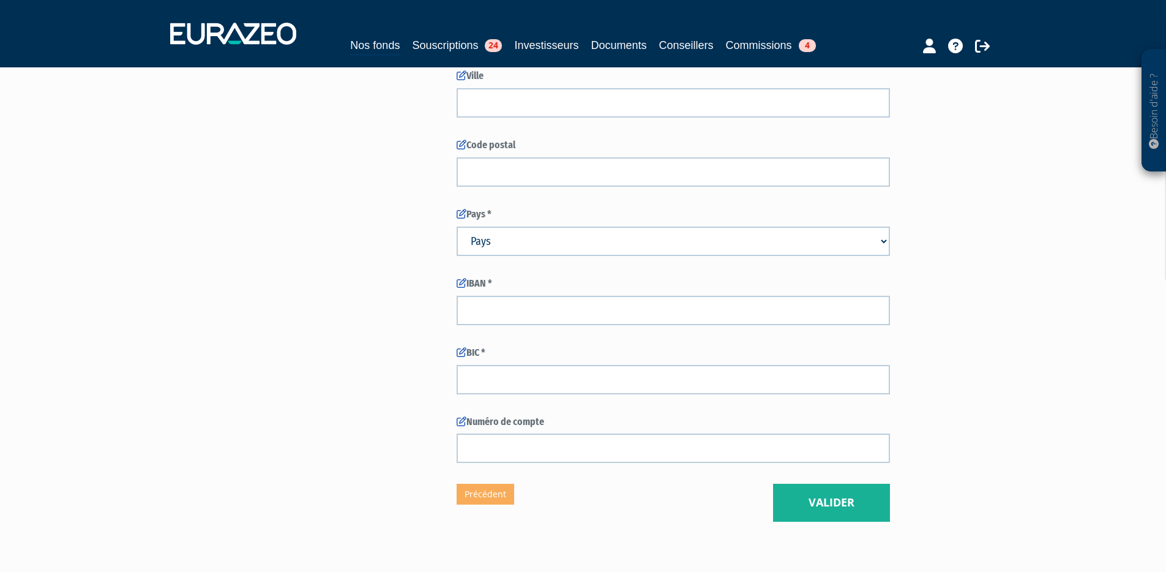
scroll to position [0, 0]
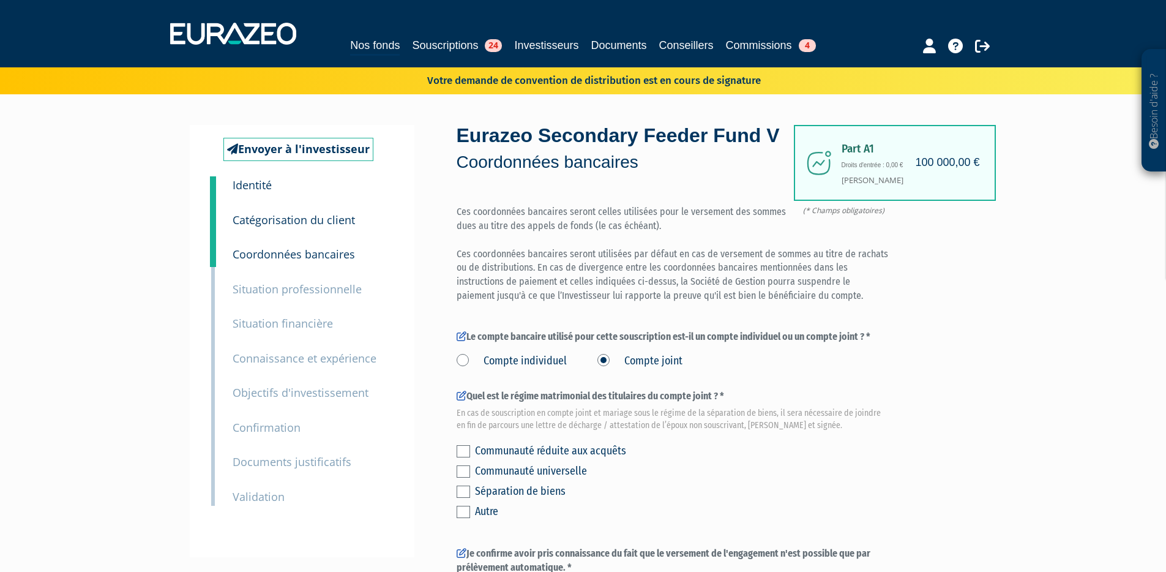
click at [275, 290] on small "Situation professionnelle" at bounding box center [297, 289] width 129 height 15
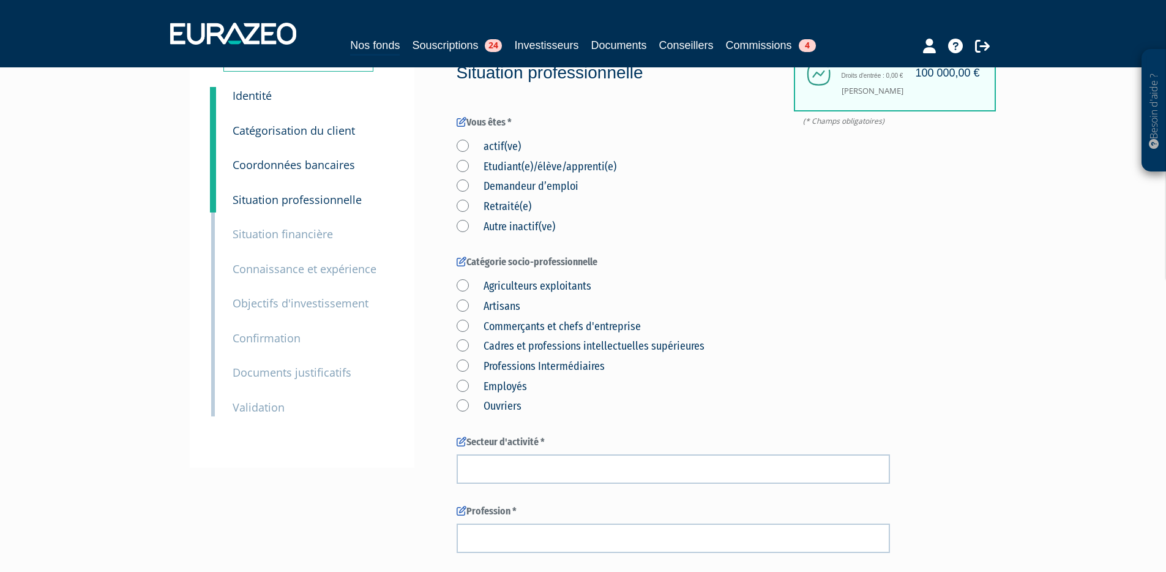
scroll to position [88, 0]
click at [286, 240] on small "Situation financière" at bounding box center [283, 235] width 100 height 15
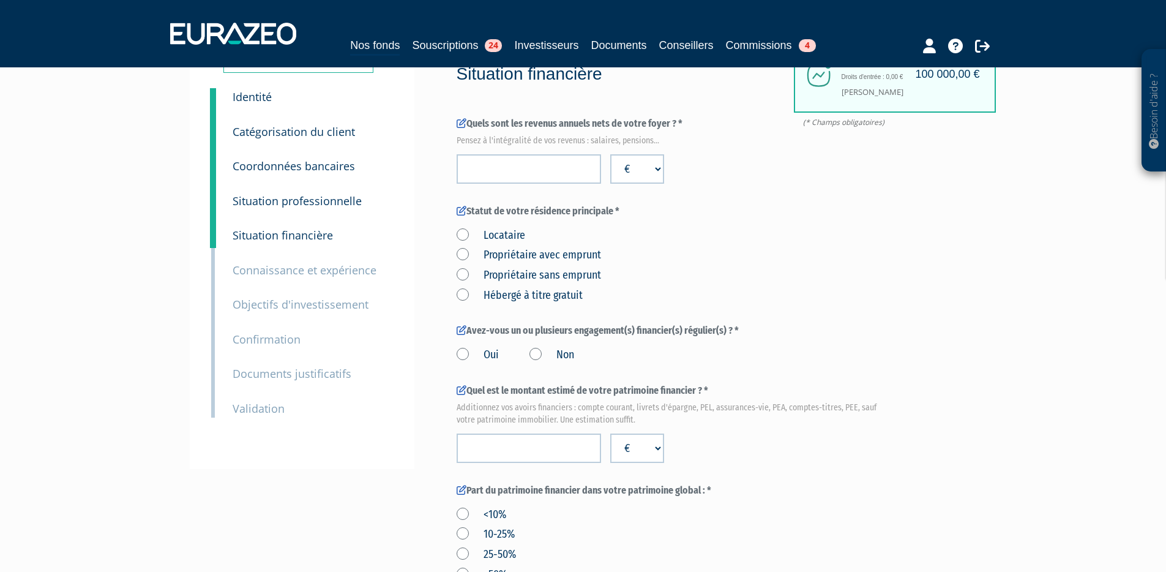
scroll to position [53, 0]
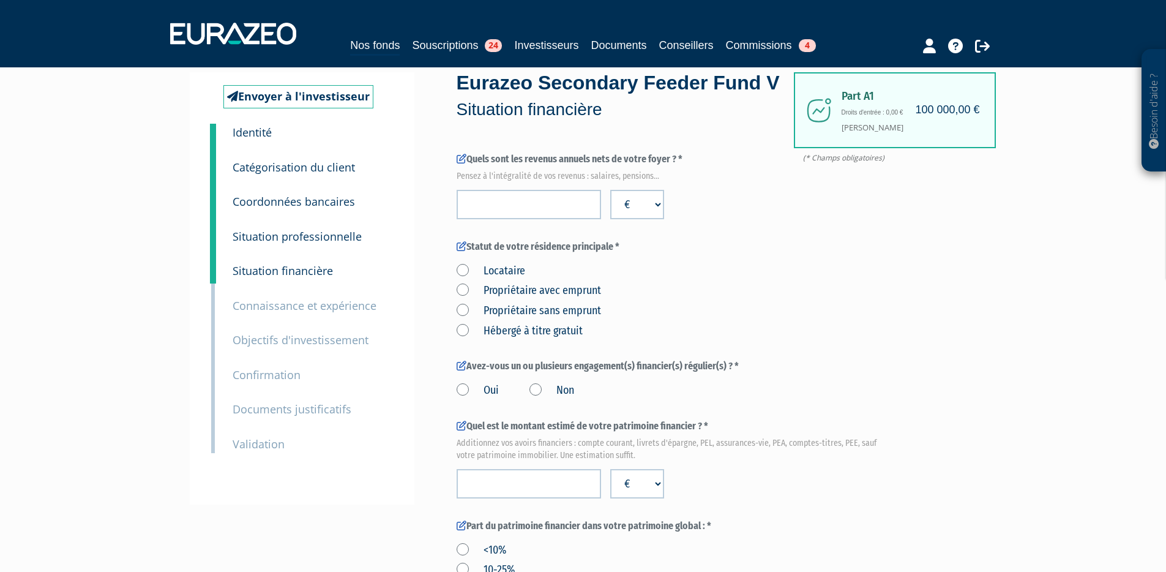
click at [304, 303] on small "Connaissance et expérience" at bounding box center [305, 305] width 144 height 15
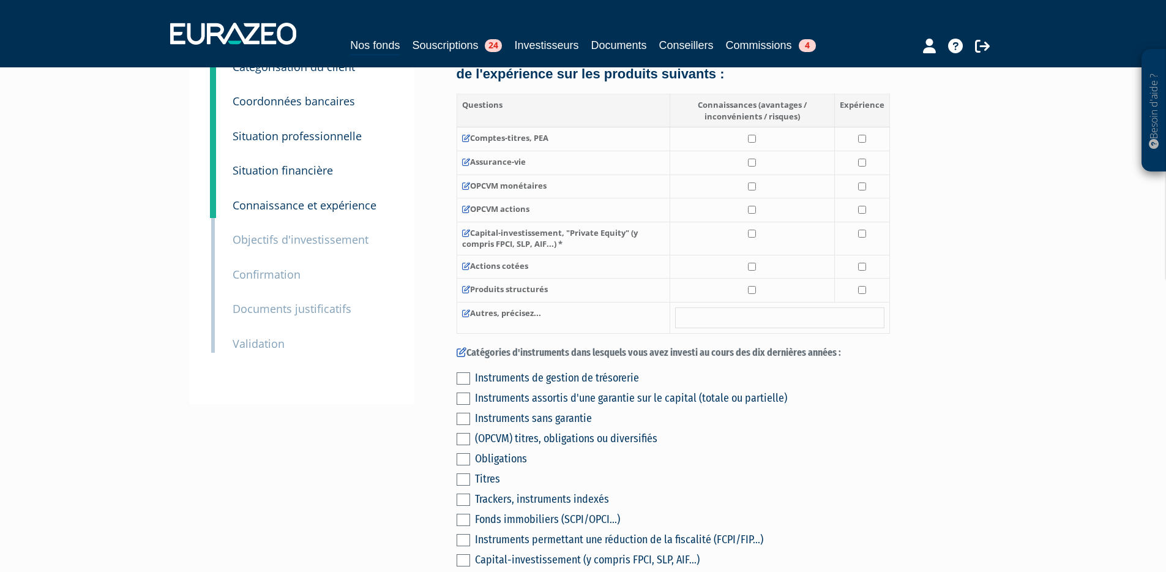
scroll to position [182, 0]
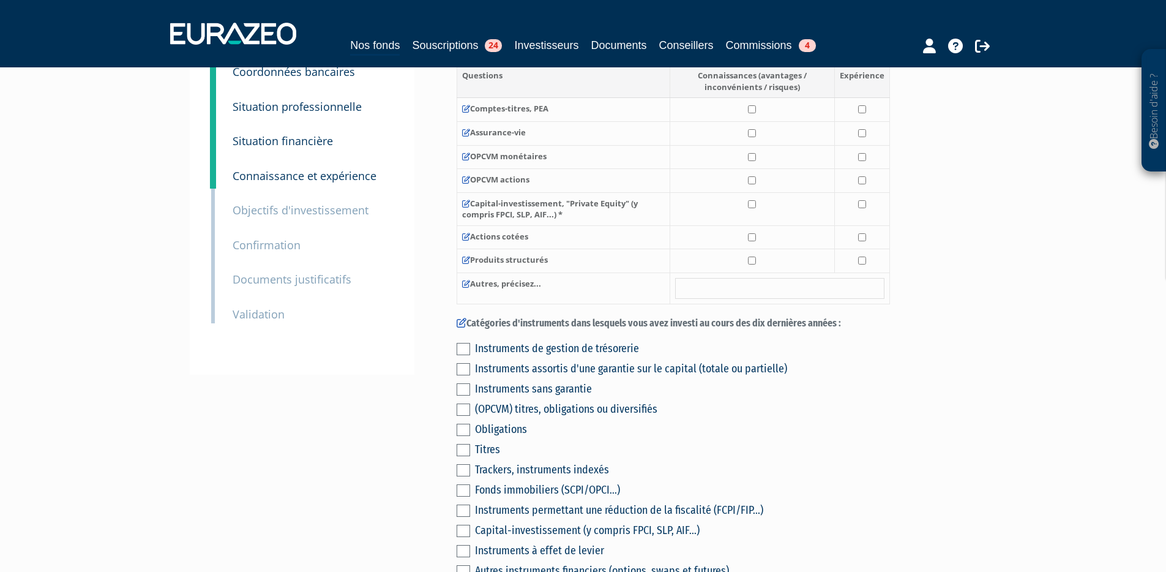
click at [298, 210] on small "Objectifs d'investissement" at bounding box center [301, 210] width 136 height 15
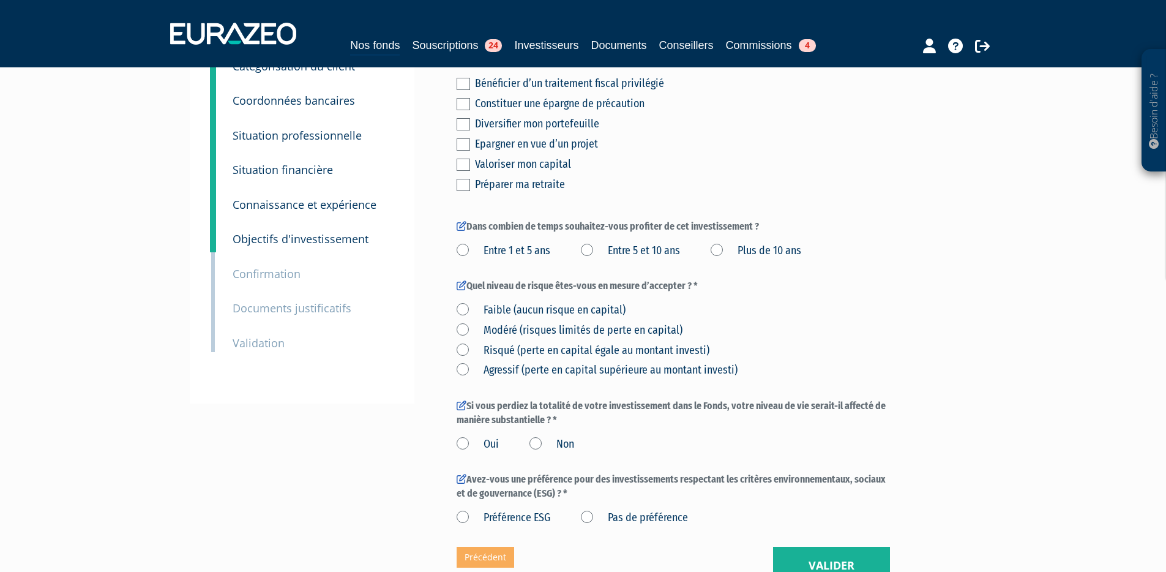
scroll to position [155, 0]
click at [270, 277] on small "Confirmation" at bounding box center [267, 272] width 68 height 15
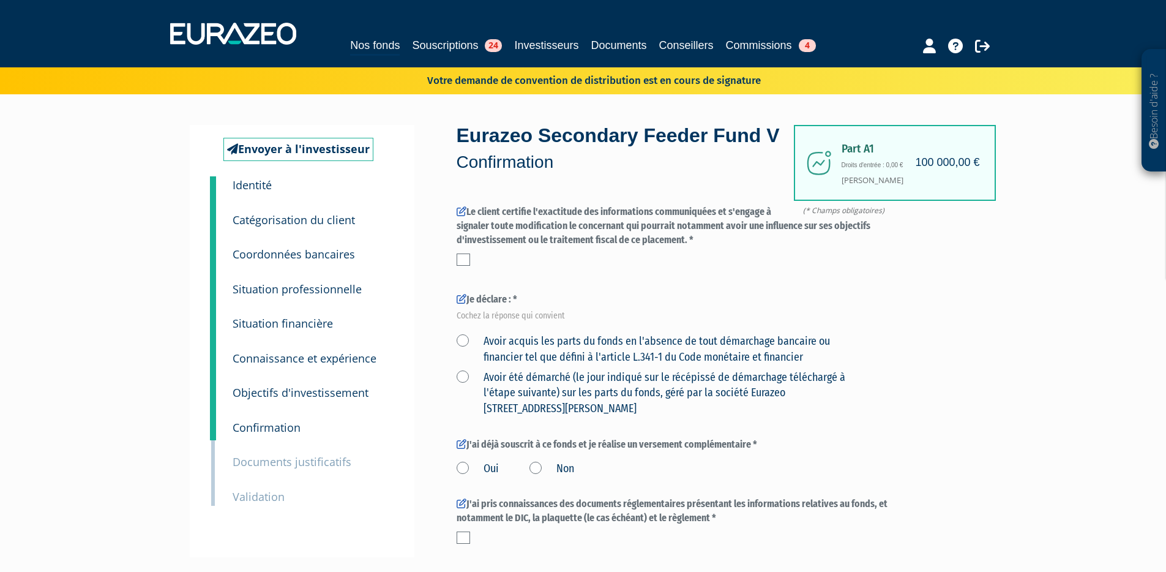
click at [308, 282] on small "Situation professionnelle" at bounding box center [297, 289] width 129 height 15
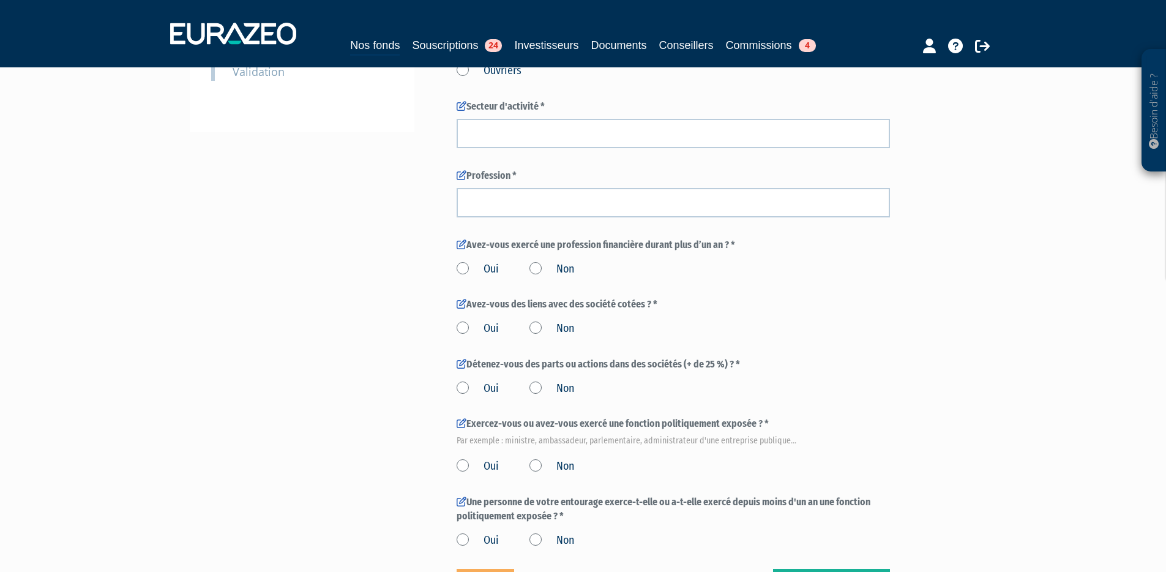
scroll to position [427, 0]
click at [478, 266] on label "Oui" at bounding box center [478, 267] width 42 height 16
click at [0, 0] on input "Oui" at bounding box center [0, 0] width 0 height 0
click at [469, 266] on label "Oui" at bounding box center [478, 267] width 42 height 16
click at [0, 0] on input "Oui" at bounding box center [0, 0] width 0 height 0
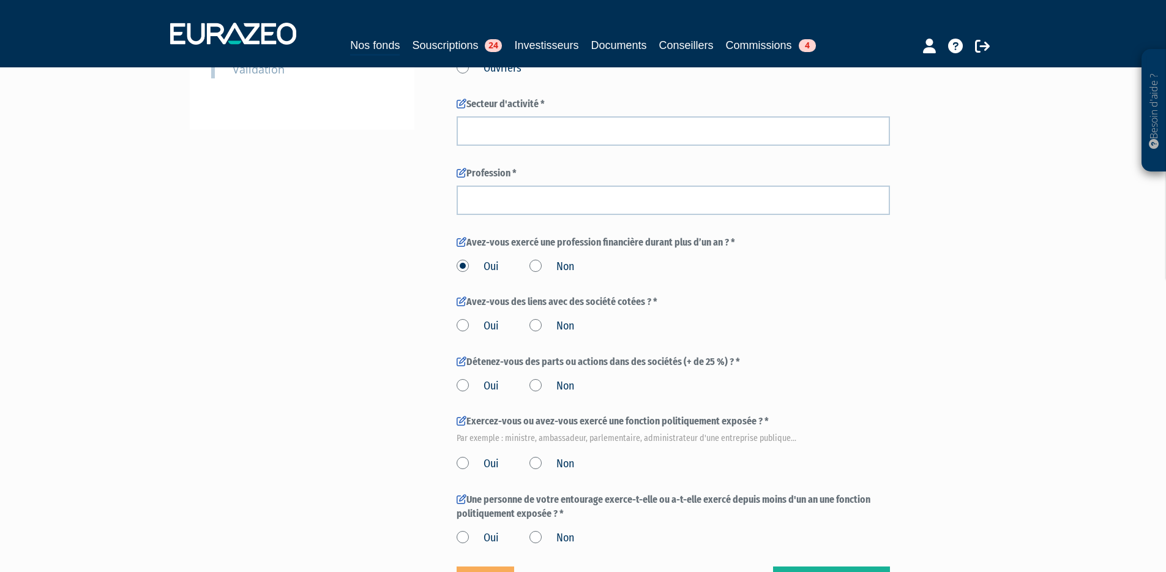
click at [538, 273] on label "Non" at bounding box center [551, 267] width 45 height 16
click at [0, 0] on input "Non" at bounding box center [0, 0] width 0 height 0
click at [485, 323] on label "Oui" at bounding box center [478, 326] width 42 height 16
click at [0, 0] on input "Oui" at bounding box center [0, 0] width 0 height 0
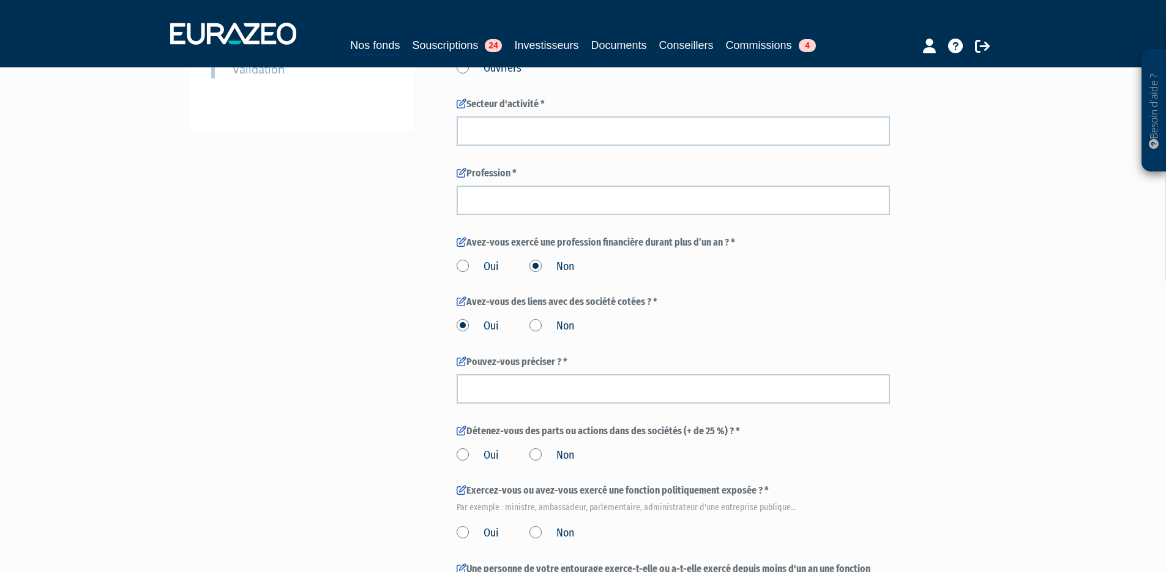
click at [539, 327] on label "Non" at bounding box center [551, 326] width 45 height 16
click at [0, 0] on input "Non" at bounding box center [0, 0] width 0 height 0
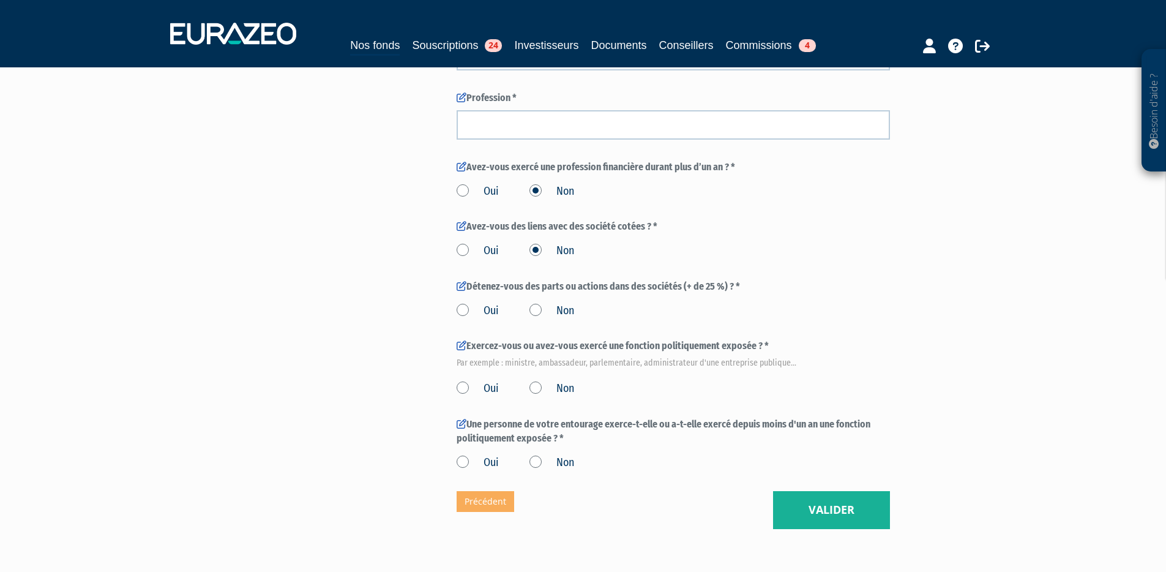
scroll to position [578, 0]
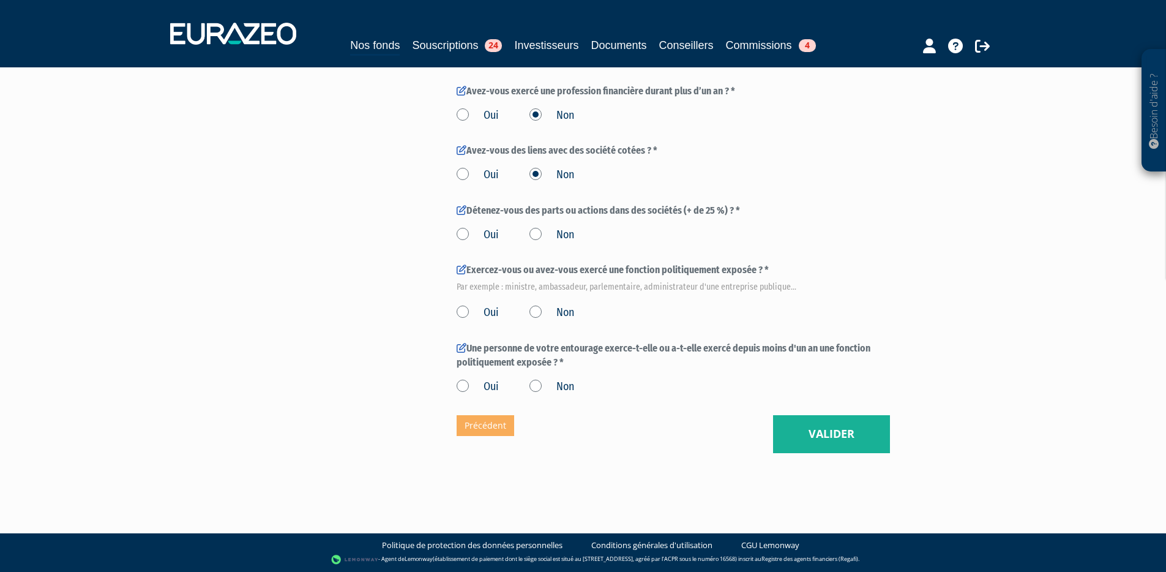
click at [474, 316] on label "Oui" at bounding box center [478, 313] width 42 height 16
click at [0, 0] on input "Oui" at bounding box center [0, 0] width 0 height 0
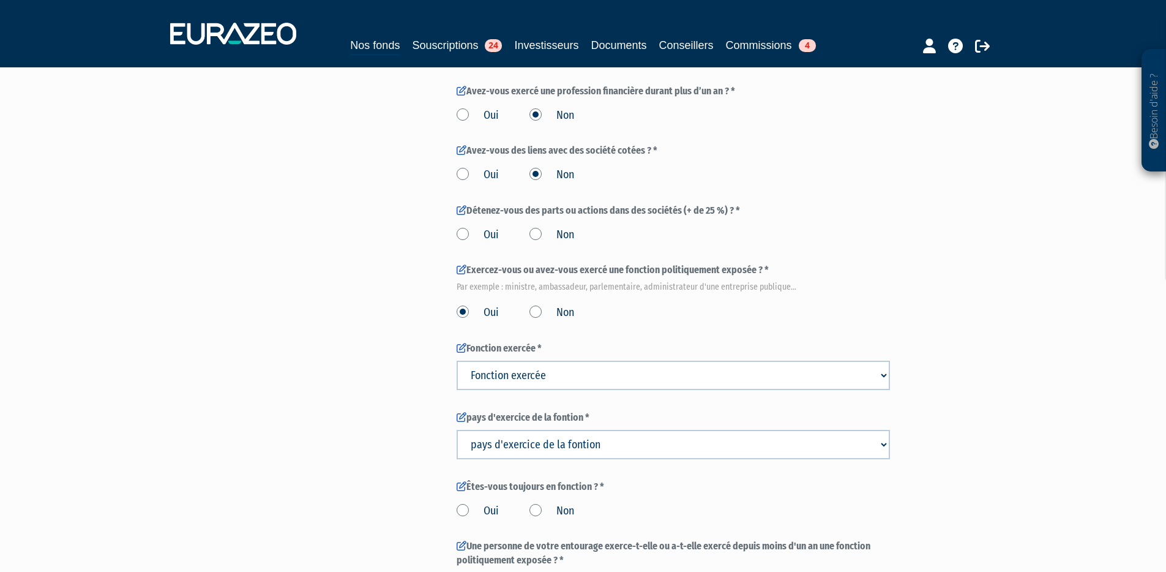
click at [541, 318] on label "Non" at bounding box center [551, 313] width 45 height 16
click at [0, 0] on input "Non" at bounding box center [0, 0] width 0 height 0
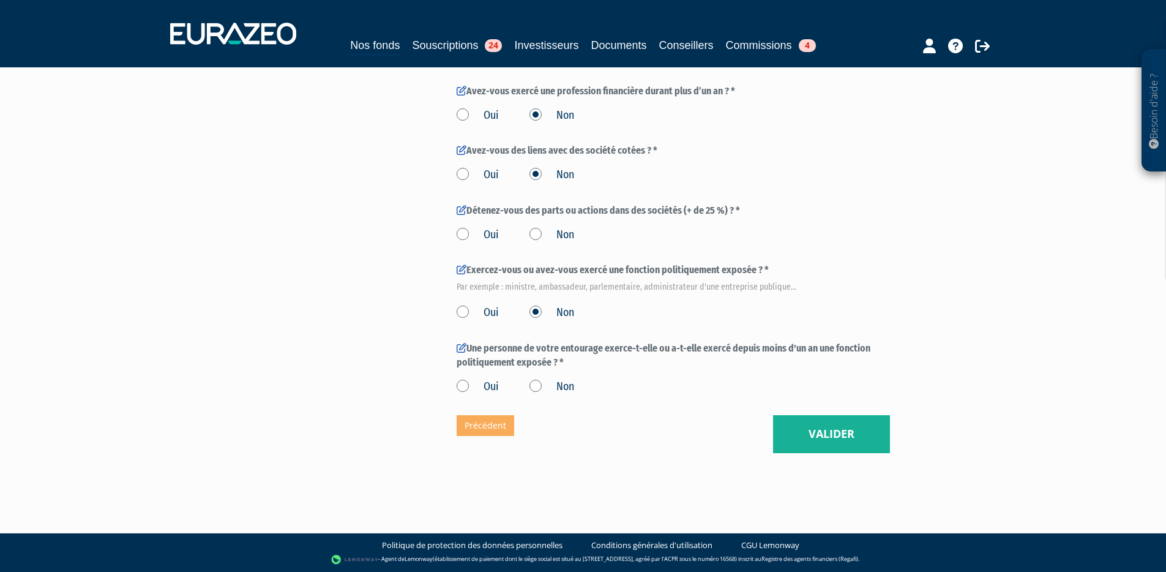
click at [400, 294] on div "Envoyer à l'investisseur 1 Identité 2 Catégorisation du client 3 Coordonnées ba…" at bounding box center [583, -1] width 769 height 907
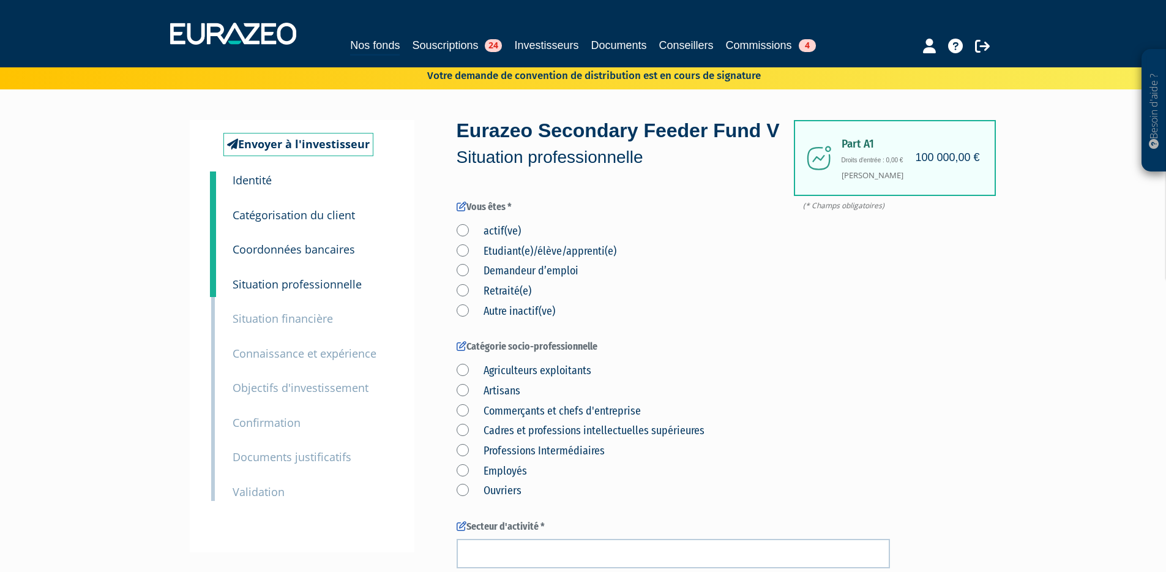
scroll to position [0, 0]
